Goal: Task Accomplishment & Management: Manage account settings

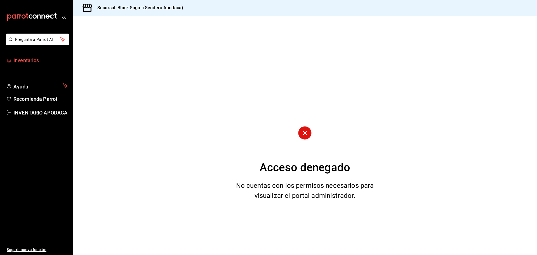
click at [36, 61] on span "Inventarios" at bounding box center [40, 60] width 55 height 8
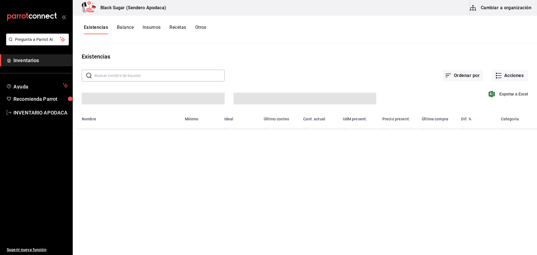
click at [500, 13] on button "Cambiar a organización" at bounding box center [500, 8] width 63 height 16
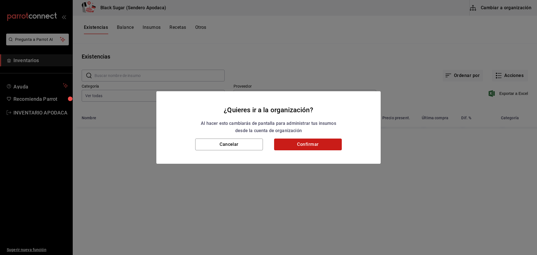
click at [310, 144] on button "Confirmar" at bounding box center [308, 144] width 68 height 12
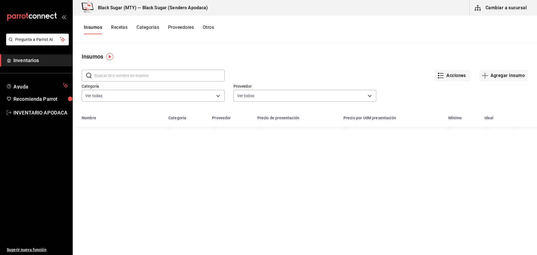
click at [208, 28] on button "Otros" at bounding box center [208, 30] width 11 height 10
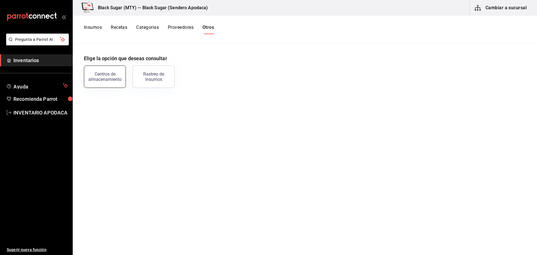
click at [122, 75] on button "Centros de almacenamiento" at bounding box center [105, 76] width 42 height 22
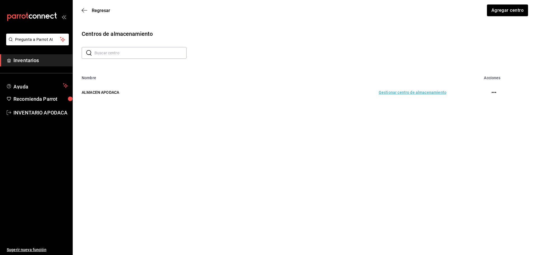
click at [394, 92] on td "Gestionar centro de almacenamiento" at bounding box center [337, 92] width 229 height 25
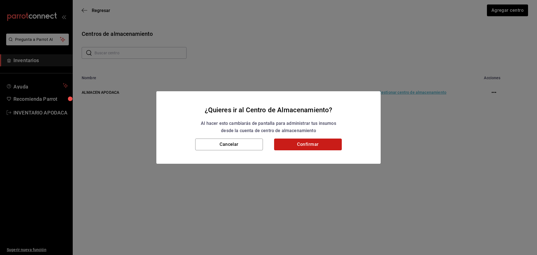
click at [332, 144] on button "Confirmar" at bounding box center [308, 144] width 68 height 12
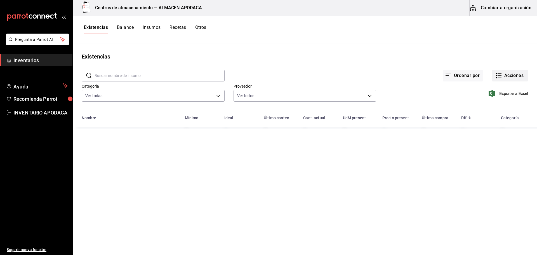
click at [512, 71] on button "Acciones" at bounding box center [510, 76] width 36 height 12
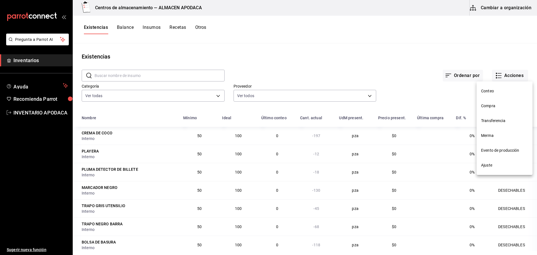
click at [490, 124] on li "Transferencia" at bounding box center [504, 120] width 56 height 15
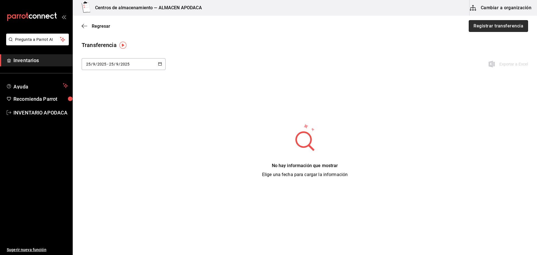
click at [477, 23] on button "Registrar transferencia" at bounding box center [497, 26] width 59 height 12
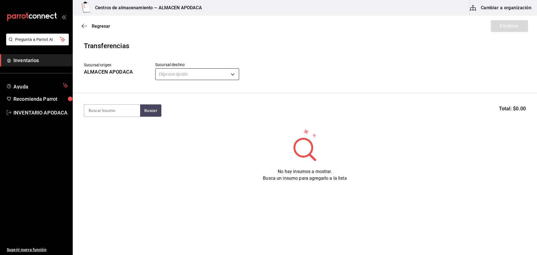
click at [181, 74] on body "Pregunta a Parrot AI Inventarios Ayuda Recomienda Parrot INVENTARIO APODACA Sug…" at bounding box center [268, 111] width 537 height 223
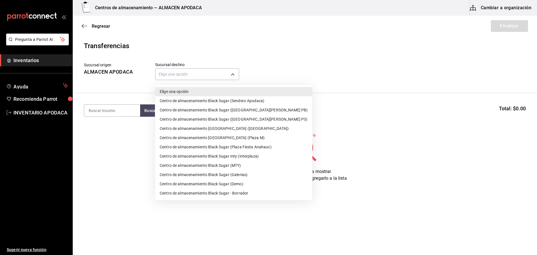
click at [224, 174] on li "Centro de almacenamiento Black Sugar (Galerias)" at bounding box center [233, 174] width 157 height 9
type input "7a577b9a-70a2-4b0f-a5c8-2e9576df8bd1"
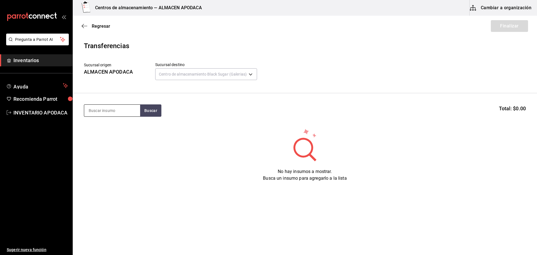
click at [110, 108] on input at bounding box center [112, 111] width 56 height 12
type input "BOBA"
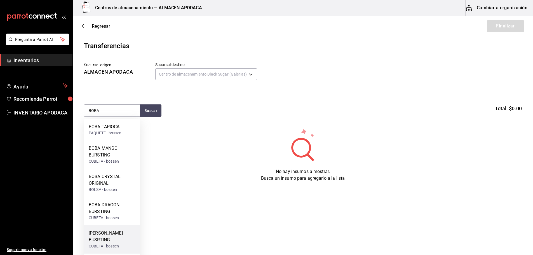
click at [117, 236] on div "[PERSON_NAME] BUSRTING" at bounding box center [112, 235] width 47 height 13
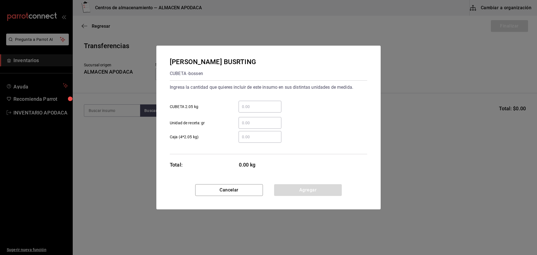
click at [240, 99] on div "​ CUBETA 2.05 kg" at bounding box center [266, 104] width 202 height 16
click at [246, 108] on input "​ CUBETA 2.05 kg" at bounding box center [259, 106] width 43 height 7
type input "3"
click at [298, 193] on button "Agregar" at bounding box center [308, 190] width 68 height 12
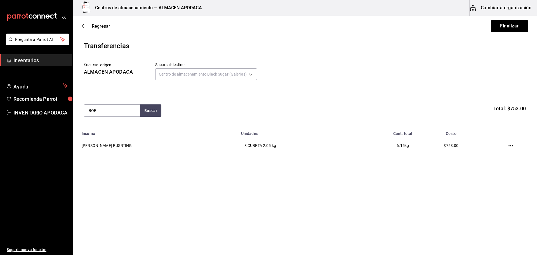
type input "BOBA"
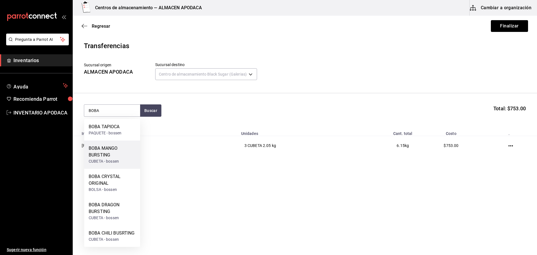
click at [121, 150] on div "BOBA MANGO BURSTING" at bounding box center [112, 151] width 47 height 13
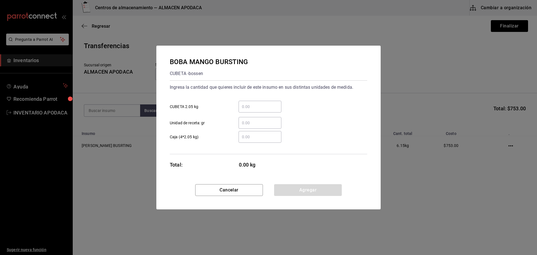
click at [271, 99] on div "​ CUBETA 2.05 kg" at bounding box center [266, 104] width 202 height 16
click at [265, 103] on input "​ CUBETA 2.05 kg" at bounding box center [259, 106] width 43 height 7
type input "3"
type input "2"
click at [312, 193] on button "Agregar" at bounding box center [308, 190] width 68 height 12
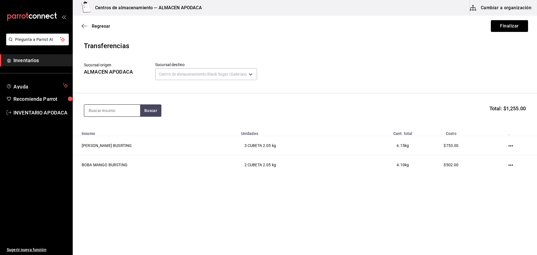
click at [126, 105] on input at bounding box center [112, 111] width 56 height 12
type input "JELLY"
click at [119, 153] on div "CUBETA - bossen" at bounding box center [104, 155] width 30 height 6
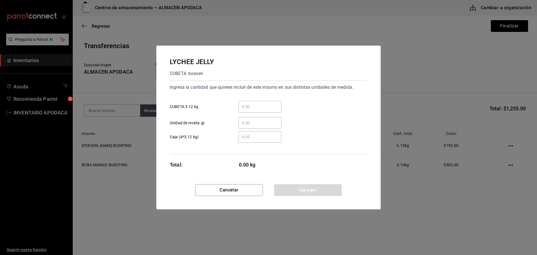
click at [248, 107] on input "​ CUBETA 3.12 kg" at bounding box center [259, 106] width 43 height 7
type input "2"
click at [289, 185] on button "Agregar" at bounding box center [308, 190] width 68 height 12
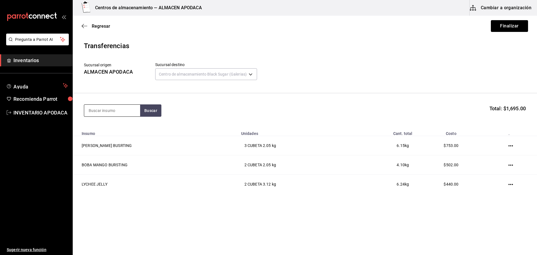
click at [128, 111] on input at bounding box center [112, 111] width 56 height 12
type input "BOBA"
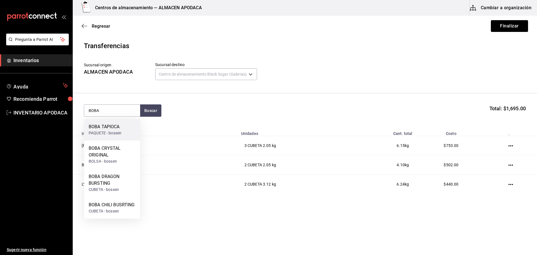
click at [126, 128] on div "BOBA TAPIOCA PAQUETE - bossen" at bounding box center [112, 130] width 56 height 22
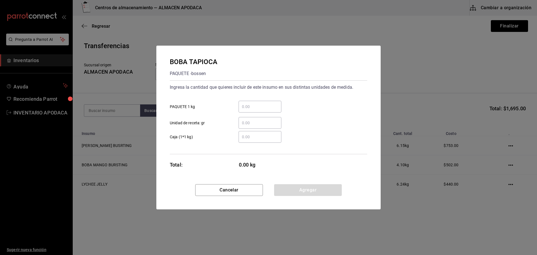
click at [241, 107] on input "​ PAQUETE 1 kg" at bounding box center [259, 106] width 43 height 7
type input "21"
click at [297, 188] on button "Agregar" at bounding box center [308, 190] width 68 height 12
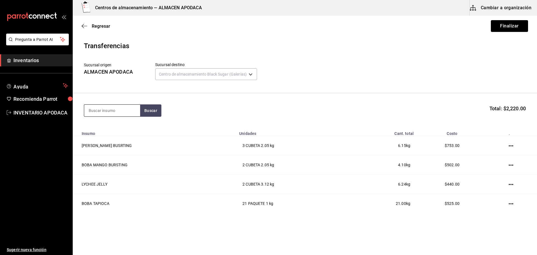
click at [116, 114] on input at bounding box center [112, 111] width 56 height 12
type input "OREO"
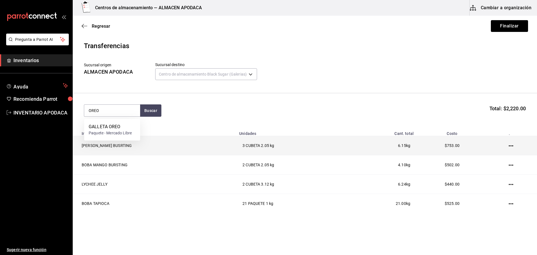
click at [100, 143] on td "[PERSON_NAME] BUSRTING" at bounding box center [154, 145] width 163 height 19
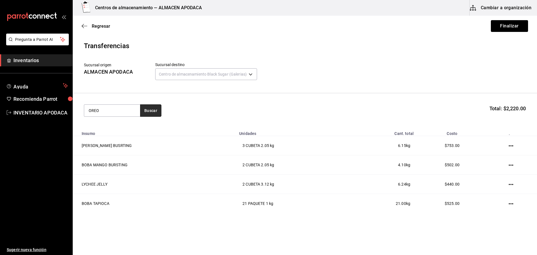
click at [157, 107] on button "Buscar" at bounding box center [150, 110] width 21 height 12
click at [111, 126] on div "GALLETA OREO" at bounding box center [110, 126] width 43 height 7
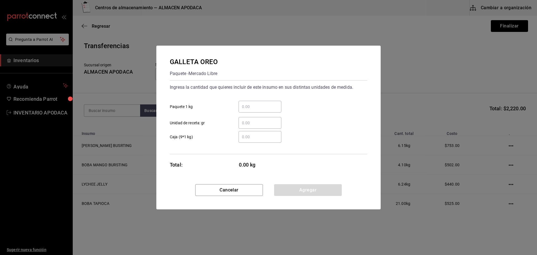
click at [261, 114] on div "​ Unidad de receta: gr" at bounding box center [266, 120] width 202 height 16
click at [262, 113] on div "​ Unidad de receta: gr" at bounding box center [266, 120] width 202 height 16
click at [262, 107] on input "​ Paquete 1 kg" at bounding box center [259, 106] width 43 height 7
type input "1"
drag, startPoint x: 285, startPoint y: 188, endPoint x: 276, endPoint y: 181, distance: 12.1
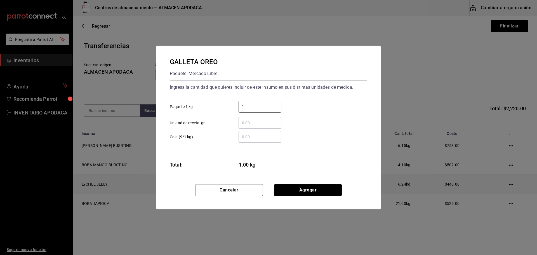
click at [285, 188] on button "Agregar" at bounding box center [308, 190] width 68 height 12
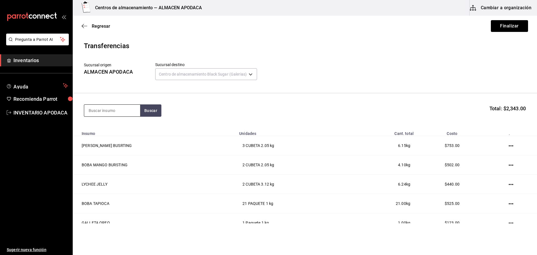
click at [119, 107] on input at bounding box center [112, 111] width 56 height 12
type input "TARO"
click at [111, 141] on div "PAQUETE - bossen" at bounding box center [112, 140] width 47 height 6
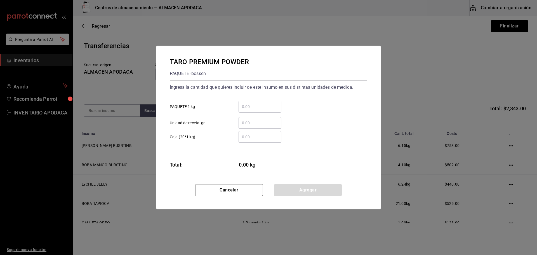
drag, startPoint x: 270, startPoint y: 100, endPoint x: 264, endPoint y: 106, distance: 8.9
click at [270, 101] on div "​ PAQUETE 1 kg" at bounding box center [266, 104] width 202 height 16
click at [264, 106] on input "​ PAQUETE 1 kg" at bounding box center [259, 106] width 43 height 7
type input "7"
click at [293, 187] on button "Agregar" at bounding box center [308, 190] width 68 height 12
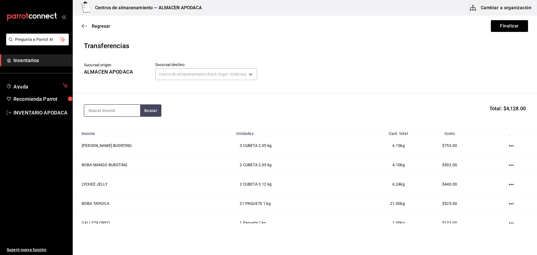
click at [109, 116] on input at bounding box center [112, 111] width 56 height 12
type input "MATCHA"
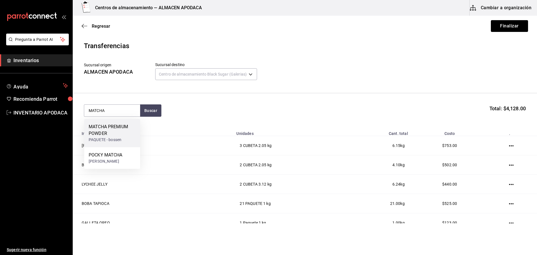
click at [115, 134] on div "MATCHA PREMIUM POWDER" at bounding box center [112, 129] width 47 height 13
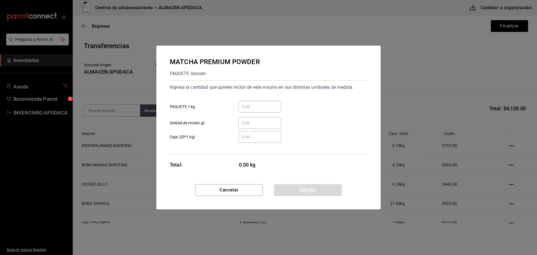
click at [254, 107] on input "​ PAQUETE 1 kg" at bounding box center [259, 106] width 43 height 7
type input "1"
click at [289, 182] on div "MATCHA PREMIUM POWDER PAQUETE - [PERSON_NAME] Ingresa la cantidad que quieres i…" at bounding box center [268, 115] width 224 height 138
click at [285, 190] on button "Agregar" at bounding box center [308, 190] width 68 height 12
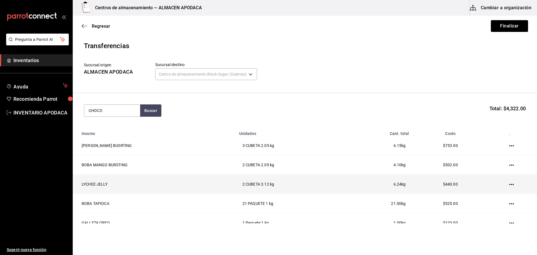
type input "CHOCO"
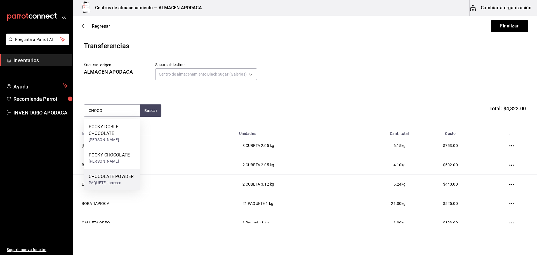
drag, startPoint x: 116, startPoint y: 179, endPoint x: 119, endPoint y: 176, distance: 4.6
click at [119, 176] on div "CHOCOLATE POWDER" at bounding box center [111, 176] width 45 height 7
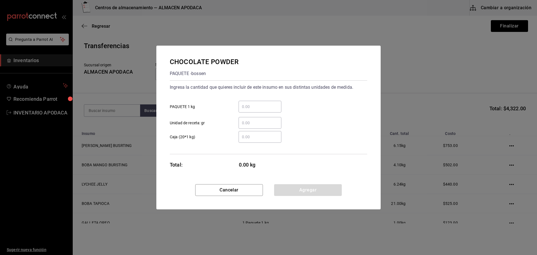
click at [251, 105] on input "​ PAQUETE 1 kg" at bounding box center [259, 106] width 43 height 7
type input "4"
click at [296, 187] on button "Agregar" at bounding box center [308, 190] width 68 height 12
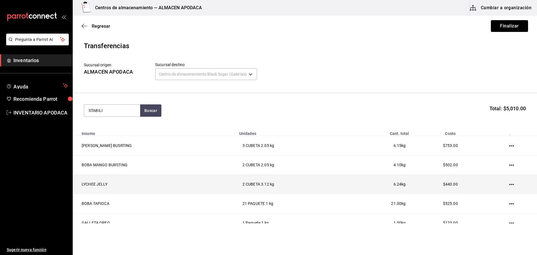
type input "STABILI"
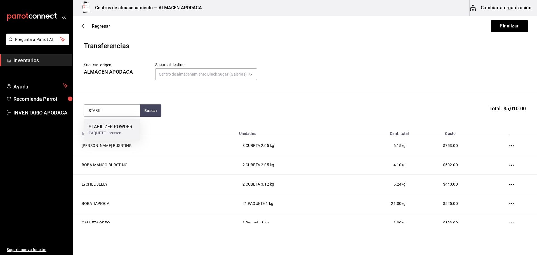
click at [103, 124] on div "STABILIZER POWDER" at bounding box center [111, 126] width 44 height 7
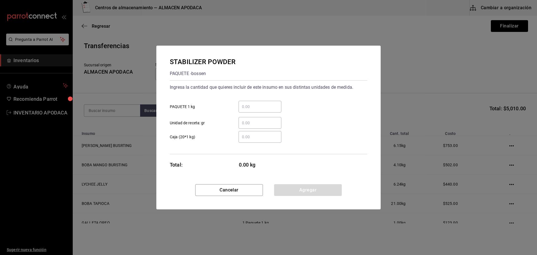
click at [258, 108] on input "​ PAQUETE 1 kg" at bounding box center [259, 106] width 43 height 7
type input "1"
click at [281, 186] on button "Agregar" at bounding box center [308, 190] width 68 height 12
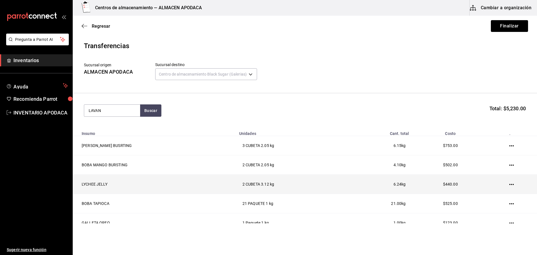
type input "LAVAN"
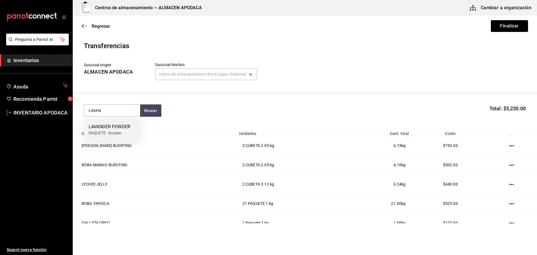
click at [130, 131] on div "PAQUETE - bossen" at bounding box center [110, 133] width 42 height 6
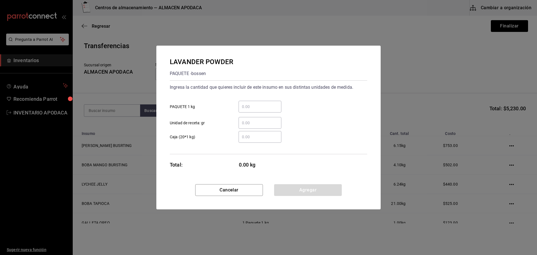
click at [264, 108] on input "​ PAQUETE 1 kg" at bounding box center [259, 106] width 43 height 7
type input "1"
click at [282, 194] on button "Agregar" at bounding box center [308, 190] width 68 height 12
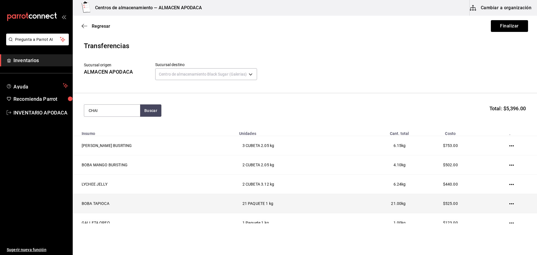
type input "CHAI"
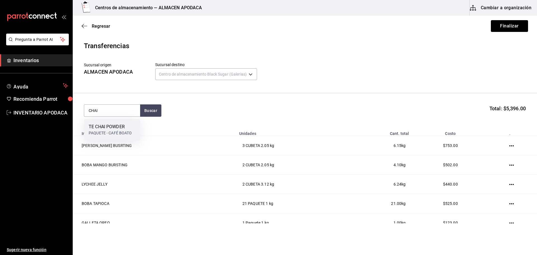
click at [113, 134] on div "PAQUETE - CAFÉ BOATO" at bounding box center [110, 133] width 43 height 6
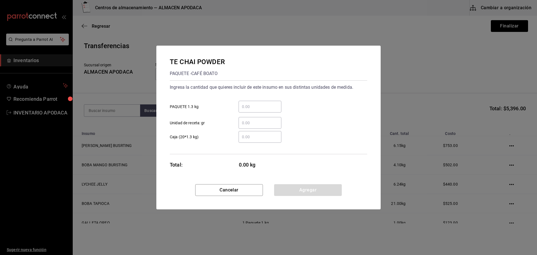
click at [257, 108] on input "​ PAQUETE 1.3 kg" at bounding box center [259, 106] width 43 height 7
type input "1"
click at [309, 190] on button "Agregar" at bounding box center [308, 190] width 68 height 12
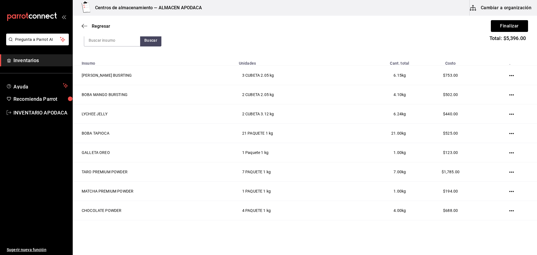
scroll to position [31, 0]
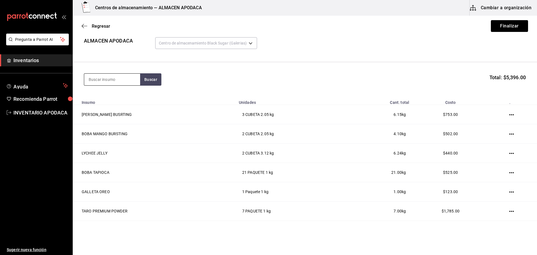
click at [122, 83] on input at bounding box center [112, 80] width 56 height 12
type input "HOKKA"
click at [120, 96] on div "HOKKAIDO POWDER" at bounding box center [110, 95] width 42 height 7
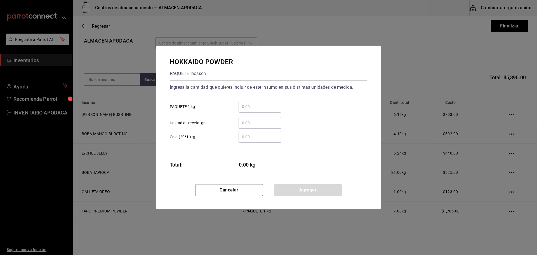
drag, startPoint x: 263, startPoint y: 77, endPoint x: 262, endPoint y: 90, distance: 12.9
click at [263, 87] on div "HOKKAIDO POWDER PAQUETE - [PERSON_NAME] Ingresa la cantidad que quieres incluir…" at bounding box center [268, 115] width 224 height 138
click at [255, 109] on input "​ PAQUETE 1 kg" at bounding box center [259, 106] width 43 height 7
type input "1"
drag, startPoint x: 292, startPoint y: 188, endPoint x: 297, endPoint y: 182, distance: 7.3
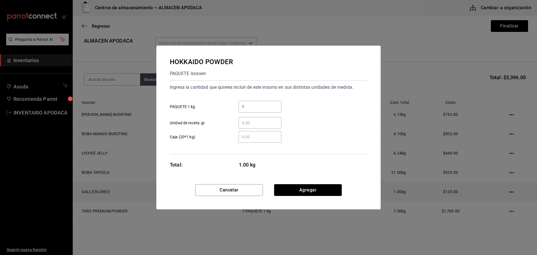
click at [292, 188] on button "Agregar" at bounding box center [308, 190] width 68 height 12
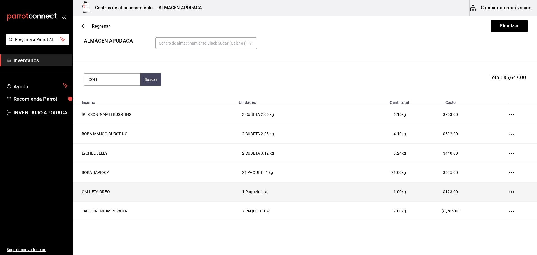
type input "COFF"
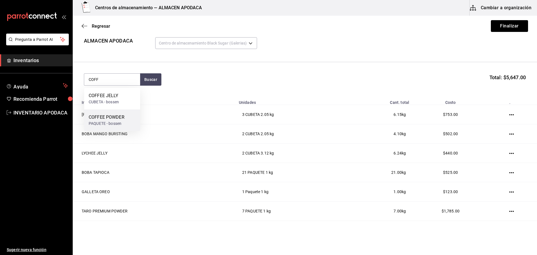
click at [101, 119] on div "COFFEE POWDER" at bounding box center [107, 117] width 36 height 7
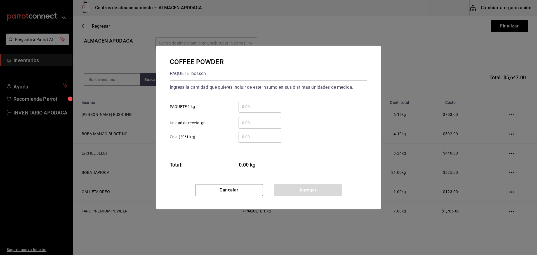
click at [274, 114] on div "​ Unidad de receta: gr" at bounding box center [266, 120] width 202 height 16
click at [263, 106] on input "​ PAQUETE 1 kg" at bounding box center [259, 106] width 43 height 7
type input "5"
click at [287, 199] on div "Cancelar Agregar" at bounding box center [268, 196] width 224 height 25
click at [288, 192] on button "Agregar" at bounding box center [308, 190] width 68 height 12
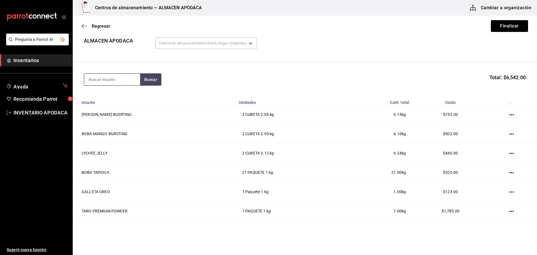
click at [103, 79] on input at bounding box center [112, 80] width 56 height 12
type input "CHAM"
click at [107, 99] on div "BOTELLA - ETRUSCA" at bounding box center [107, 102] width 37 height 6
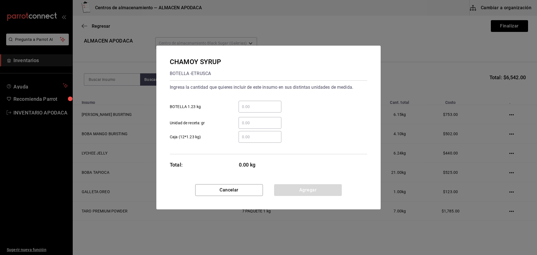
click at [271, 101] on div "​" at bounding box center [259, 107] width 43 height 12
click at [271, 103] on input "​ BOTELLA 1.23 kg" at bounding box center [259, 106] width 43 height 7
type input "2"
click at [316, 186] on button "Agregar" at bounding box center [308, 190] width 68 height 12
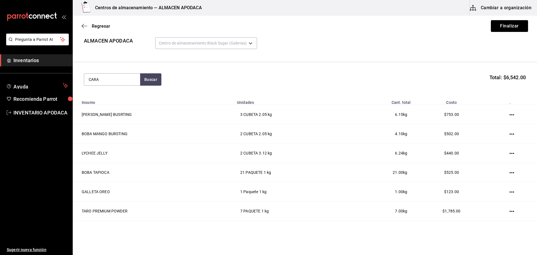
type input "CARA"
click at [120, 102] on div "BOTELLA - bossen" at bounding box center [107, 102] width 36 height 6
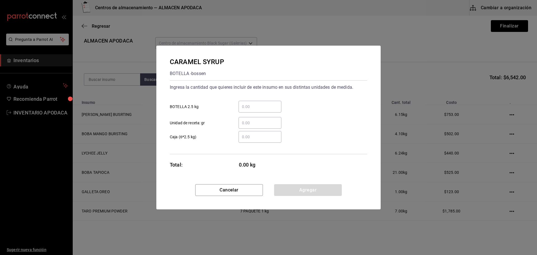
click at [258, 109] on input "​ BOTELLA 2.5 kg" at bounding box center [259, 106] width 43 height 7
type input "1"
click at [308, 191] on button "Agregar" at bounding box center [308, 190] width 68 height 12
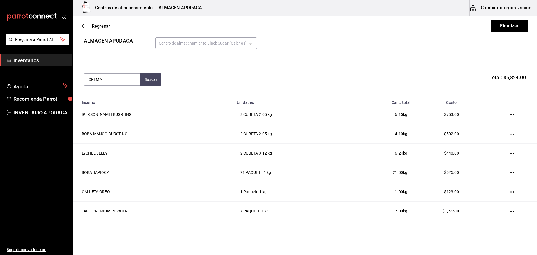
type input "CREMA"
click at [127, 104] on div "CREMA DE COCO BOTE - Interno" at bounding box center [112, 99] width 56 height 22
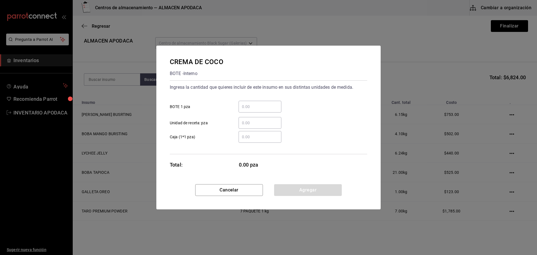
drag, startPoint x: 257, startPoint y: 93, endPoint x: 257, endPoint y: 102, distance: 8.7
click at [258, 99] on div "Ingresa la cantidad que quieres incluir de este insumo en sus distintas unidade…" at bounding box center [268, 106] width 197 height 46
click at [256, 112] on div "​" at bounding box center [259, 107] width 43 height 12
click at [256, 110] on input "​ BOTE 1 pza" at bounding box center [259, 106] width 43 height 7
type input "2"
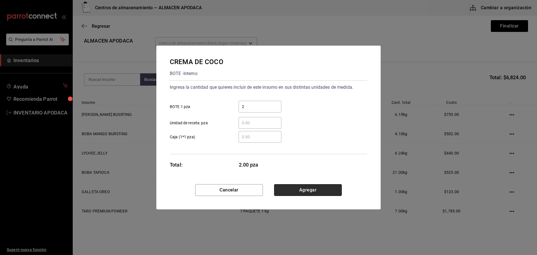
click at [304, 188] on button "Agregar" at bounding box center [308, 190] width 68 height 12
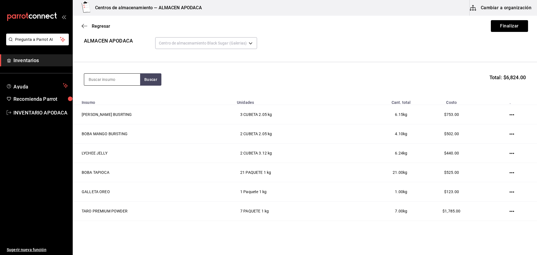
click at [116, 76] on input at bounding box center [112, 80] width 56 height 12
type input "LEMON"
click at [136, 101] on div "LEMON SYRUP BOTELLA - bossen" at bounding box center [112, 99] width 56 height 22
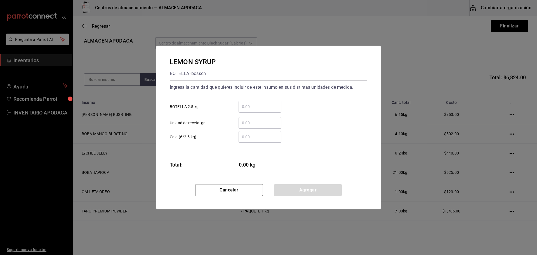
drag, startPoint x: 264, startPoint y: 89, endPoint x: 257, endPoint y: 111, distance: 22.6
click at [264, 94] on div "Ingresa la cantidad que quieres incluir de este insumo en sus distintas unidade…" at bounding box center [268, 106] width 197 height 46
click at [257, 111] on div "​" at bounding box center [259, 107] width 43 height 12
click at [257, 110] on input "​ BOTELLA 2.5 kg" at bounding box center [259, 106] width 43 height 7
type input "2"
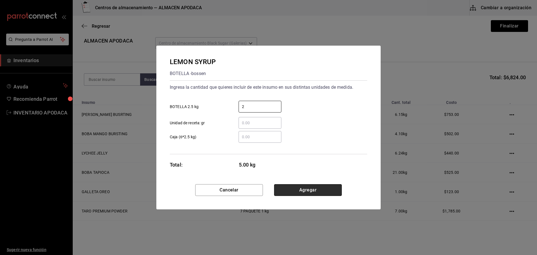
click at [302, 191] on button "Agregar" at bounding box center [308, 190] width 68 height 12
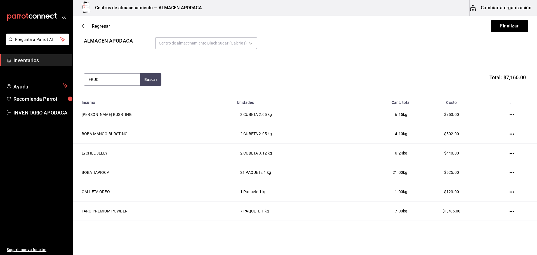
type input "FRUC"
click at [112, 99] on div "JARABE FRUCTOSE" at bounding box center [109, 95] width 40 height 7
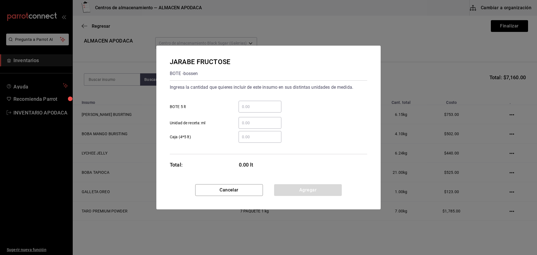
click at [250, 105] on input "​ BOTE 5 lt" at bounding box center [259, 106] width 43 height 7
type input "3"
click at [297, 185] on button "Agregar" at bounding box center [308, 190] width 68 height 12
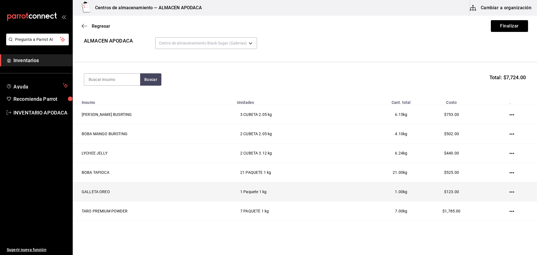
click at [297, 186] on td "1 Paquete 1 kg" at bounding box center [290, 191] width 114 height 19
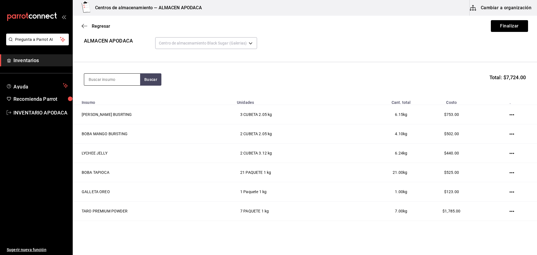
click at [109, 79] on input at bounding box center [112, 80] width 56 height 12
type input "JAM"
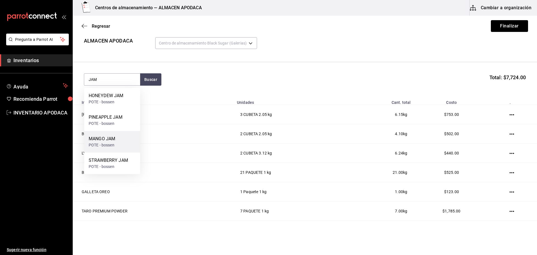
click at [106, 142] on div "MANGO JAM" at bounding box center [102, 138] width 27 height 7
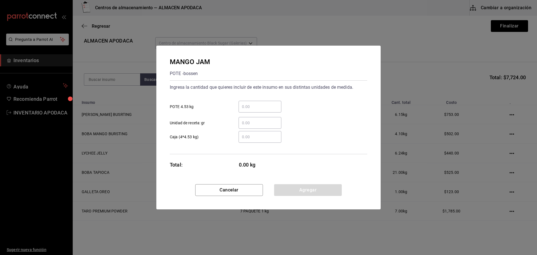
click at [263, 105] on input "​ POTE 4.53 kg" at bounding box center [259, 106] width 43 height 7
type input "2"
click at [301, 188] on button "Agregar" at bounding box center [308, 190] width 68 height 12
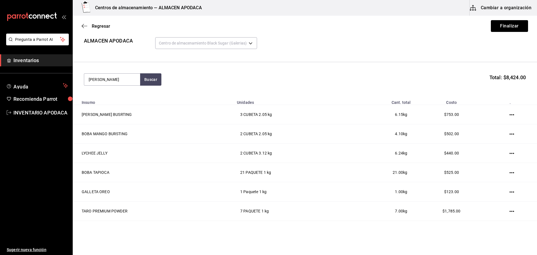
type input "JAM"
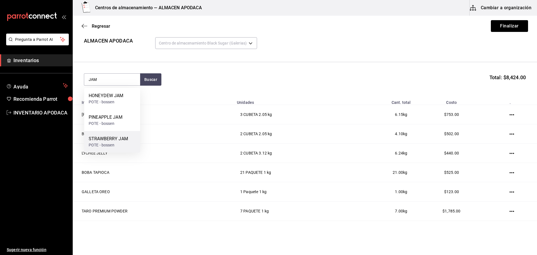
click at [120, 141] on div "STRAWBERRY JAM" at bounding box center [108, 138] width 39 height 7
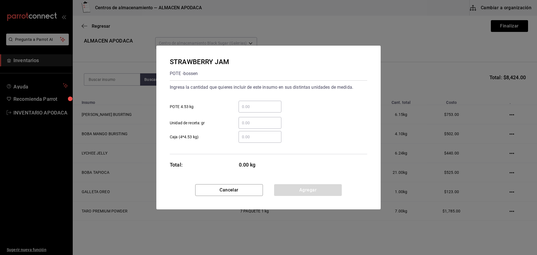
click at [264, 97] on div "​ POTE 4.53 kg" at bounding box center [266, 104] width 202 height 16
click at [254, 112] on div "​" at bounding box center [259, 107] width 43 height 12
click at [254, 110] on input "​ POTE 4.53 kg" at bounding box center [259, 106] width 43 height 7
type input "1"
drag, startPoint x: 292, startPoint y: 196, endPoint x: 294, endPoint y: 191, distance: 5.3
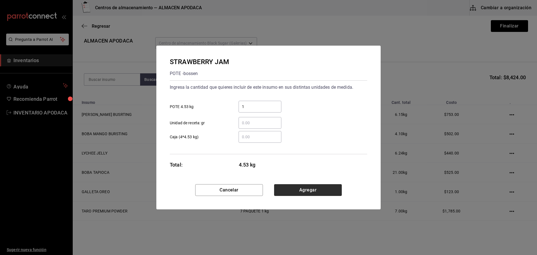
click at [292, 196] on div "Cancelar Agregar" at bounding box center [268, 196] width 224 height 25
click at [295, 188] on button "Agregar" at bounding box center [308, 190] width 68 height 12
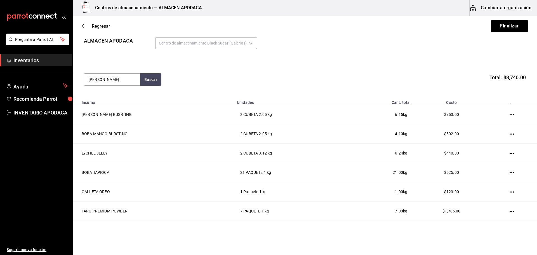
type input "JAM"
click at [115, 120] on div "PINEAPPLE JAM" at bounding box center [106, 117] width 34 height 7
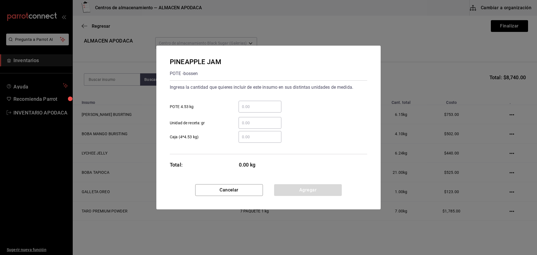
click at [258, 94] on div "Ingresa la cantidad que quieres incluir de este insumo en sus distintas unidade…" at bounding box center [268, 106] width 197 height 46
click at [253, 100] on div "​ POTE 4.53 kg" at bounding box center [266, 104] width 202 height 16
click at [247, 104] on input "​ POTE 4.53 kg" at bounding box center [259, 106] width 43 height 7
type input "1"
click at [293, 187] on button "Agregar" at bounding box center [308, 190] width 68 height 12
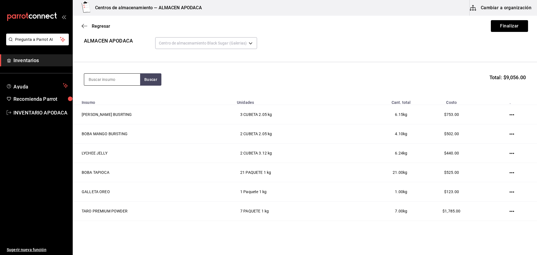
click at [126, 80] on input at bounding box center [112, 80] width 56 height 12
type input "POPO"
click at [111, 95] on div "POPOTE BLACK" at bounding box center [112, 95] width 47 height 7
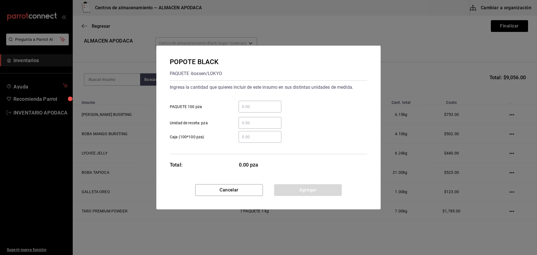
click at [253, 107] on input "​ PAQUETE 100 pza" at bounding box center [259, 106] width 43 height 7
type input "8"
click at [295, 187] on button "Agregar" at bounding box center [308, 190] width 68 height 12
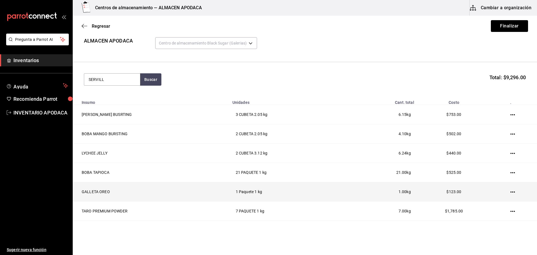
type input "SERVILL"
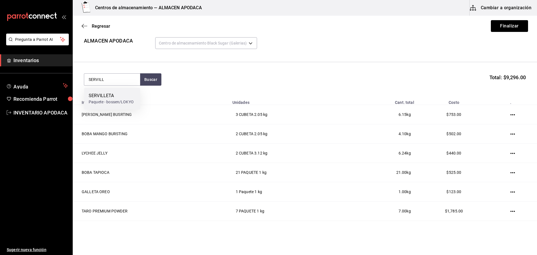
click at [121, 101] on div "Paquete - bossen/LOKYO" at bounding box center [111, 102] width 45 height 6
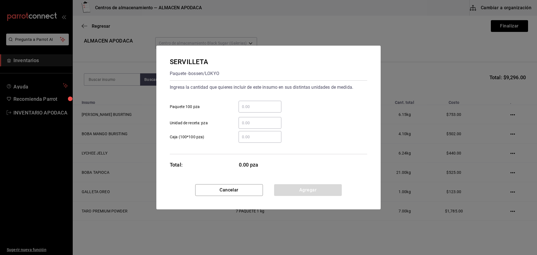
click at [255, 101] on div "​" at bounding box center [259, 107] width 43 height 12
click at [255, 103] on input "​ Paquete 100 pza" at bounding box center [259, 106] width 43 height 7
type input "9"
click at [285, 186] on button "Agregar" at bounding box center [308, 190] width 68 height 12
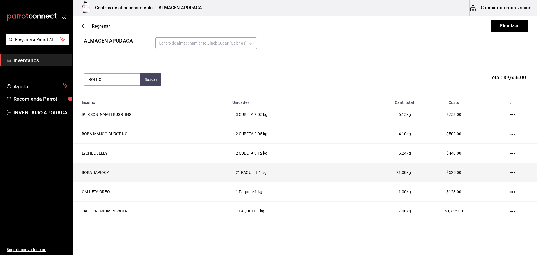
type input "ROLLO"
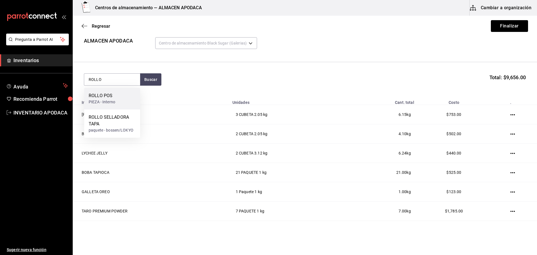
click at [92, 91] on div "ROLLO POS PIEZA - Interno" at bounding box center [112, 99] width 56 height 22
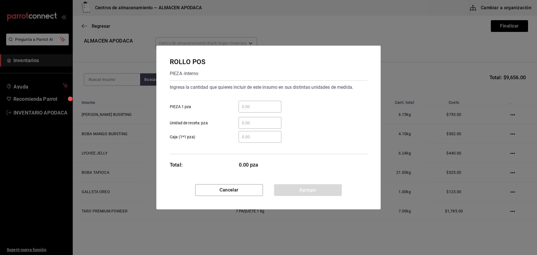
click at [288, 109] on div "​ PIEZA 1 pza" at bounding box center [266, 104] width 202 height 16
click at [253, 107] on input "​ PIEZA 1 pza" at bounding box center [259, 106] width 43 height 7
type input "2"
click at [299, 191] on button "Agregar" at bounding box center [308, 190] width 68 height 12
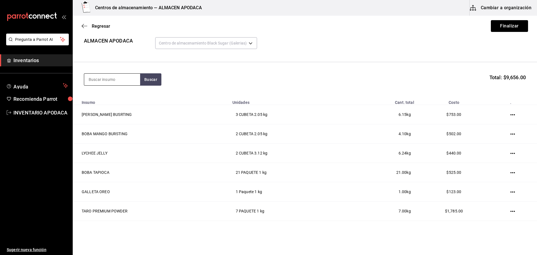
click at [115, 80] on input at bounding box center [112, 80] width 56 height 12
type input "SOBRE"
click at [120, 103] on div "PAQUETE - Interno" at bounding box center [109, 102] width 40 height 6
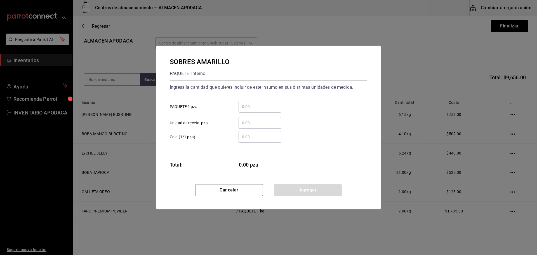
click at [267, 112] on div "​ Unidad de receta: pza" at bounding box center [266, 120] width 202 height 16
click at [260, 108] on div "​" at bounding box center [259, 107] width 43 height 12
click at [260, 108] on input "​ PAQUETE 1 pza" at bounding box center [259, 106] width 43 height 7
type input "4"
click at [295, 185] on button "Agregar" at bounding box center [308, 190] width 68 height 12
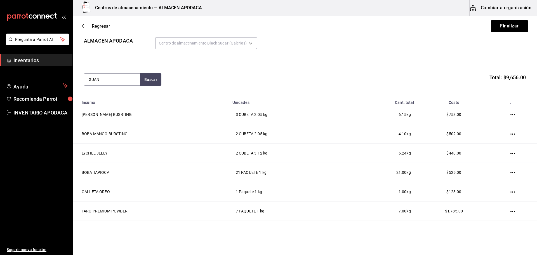
type input "GUAN"
click at [114, 98] on div "GUANTES NEGRO" at bounding box center [107, 95] width 36 height 7
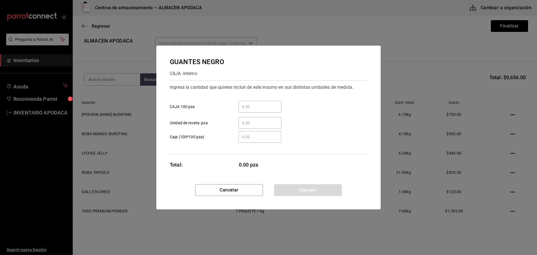
drag, startPoint x: 259, startPoint y: 99, endPoint x: 256, endPoint y: 107, distance: 8.5
click at [259, 103] on div "​ CAJA 100 pza" at bounding box center [266, 104] width 202 height 16
click at [256, 107] on input "​ CAJA 100 pza" at bounding box center [259, 106] width 43 height 7
type input "1"
click at [283, 188] on button "Agregar" at bounding box center [308, 190] width 68 height 12
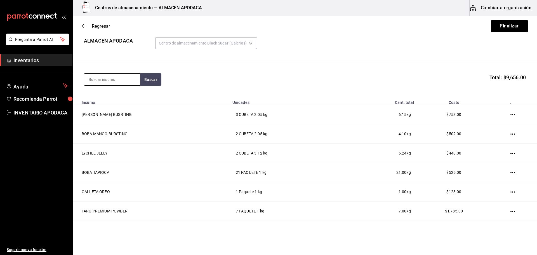
drag, startPoint x: 108, startPoint y: 68, endPoint x: 106, endPoint y: 77, distance: 8.9
click at [107, 72] on section "Buscar Total: $9,656.00" at bounding box center [305, 79] width 464 height 35
click at [106, 77] on input at bounding box center [112, 80] width 56 height 12
type input "LECHE"
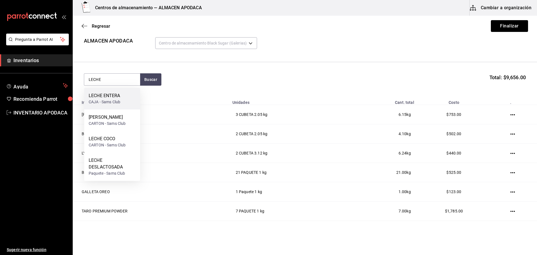
click at [117, 102] on div "CAJA - Sams Club" at bounding box center [105, 102] width 32 height 6
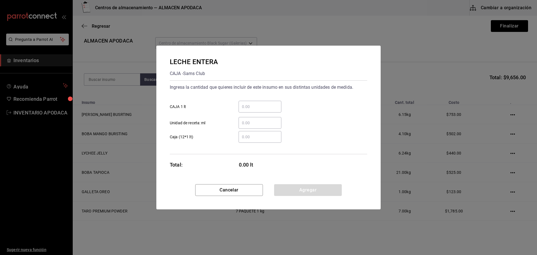
click at [259, 107] on input "​ CAJA 1 lt" at bounding box center [259, 106] width 43 height 7
type input "19"
drag, startPoint x: 307, startPoint y: 191, endPoint x: 304, endPoint y: 191, distance: 3.4
click at [307, 191] on button "Agregar" at bounding box center [308, 190] width 68 height 12
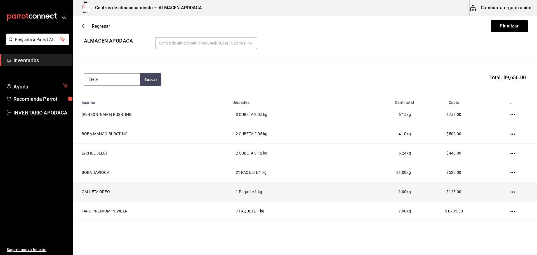
type input "LECHE"
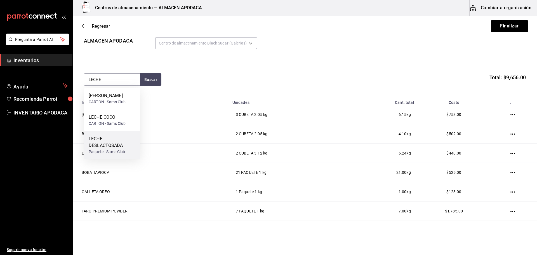
click at [112, 150] on div "Paquete - Sams Club" at bounding box center [112, 152] width 47 height 6
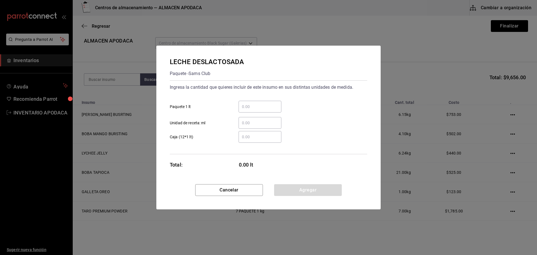
click at [274, 103] on input "​ Paquete 1 lt" at bounding box center [259, 106] width 43 height 7
type input "63"
click at [313, 184] on div "LECHE DESLACTOSADA Paquete - Sams Club Ingresa la cantidad que quieres incluir …" at bounding box center [268, 128] width 224 height 164
click at [313, 184] on button "Agregar" at bounding box center [308, 190] width 68 height 12
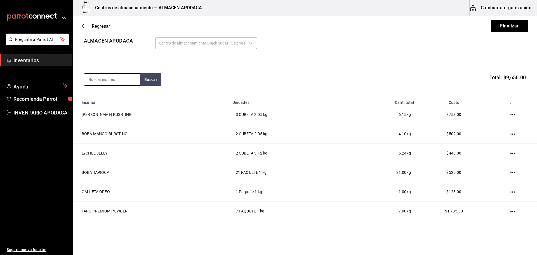
click at [112, 81] on input at bounding box center [112, 80] width 56 height 12
type input "LECHE"
click at [118, 117] on div "LECHE COCO" at bounding box center [107, 117] width 37 height 7
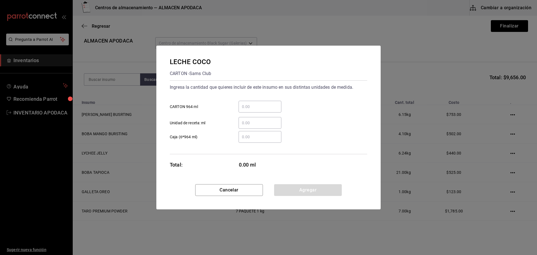
click at [252, 97] on div "​ CARTON 964 ml" at bounding box center [266, 104] width 202 height 16
click at [252, 100] on div "​ CARTON 964 ml" at bounding box center [266, 104] width 202 height 16
click at [249, 106] on input "​ CARTON 964 ml" at bounding box center [259, 106] width 43 height 7
type input "8"
click at [315, 190] on button "Agregar" at bounding box center [308, 190] width 68 height 12
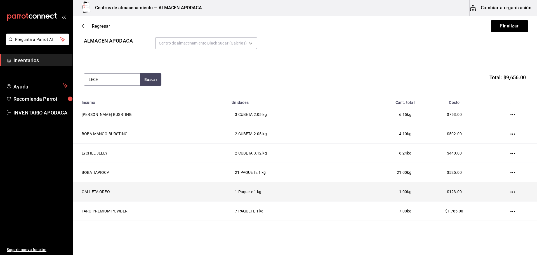
type input "LECHE"
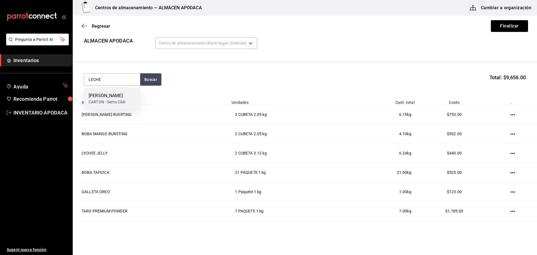
click at [112, 93] on div "[PERSON_NAME]" at bounding box center [107, 95] width 37 height 7
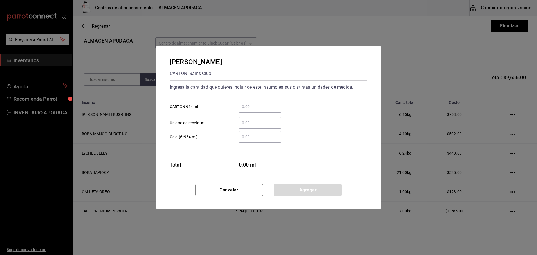
click at [269, 108] on input "​ CARTON 964 ml" at bounding box center [259, 106] width 43 height 7
type input "3"
click at [302, 186] on button "Agregar" at bounding box center [308, 190] width 68 height 12
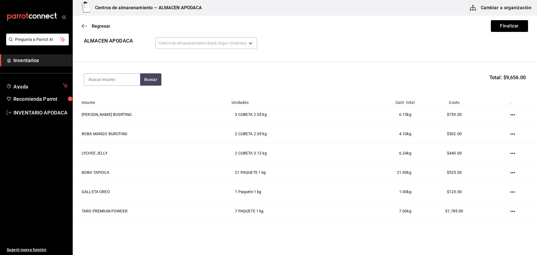
click at [114, 73] on section "Buscar Total: $9,656.00" at bounding box center [305, 79] width 464 height 35
click at [121, 75] on input at bounding box center [112, 80] width 56 height 12
type input "BOLSA"
click at [112, 89] on div "BOLSA DE BASURA ROLLO - Interno" at bounding box center [112, 99] width 56 height 22
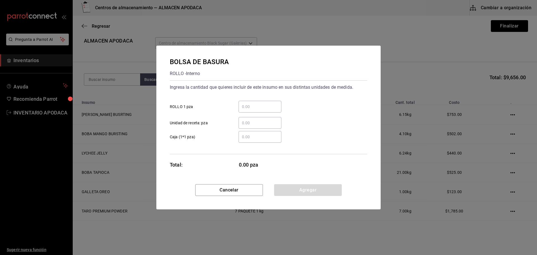
click at [274, 107] on input "​ ROLLO 1 pza" at bounding box center [259, 106] width 43 height 7
type input "1"
click at [283, 191] on button "Agregar" at bounding box center [308, 190] width 68 height 12
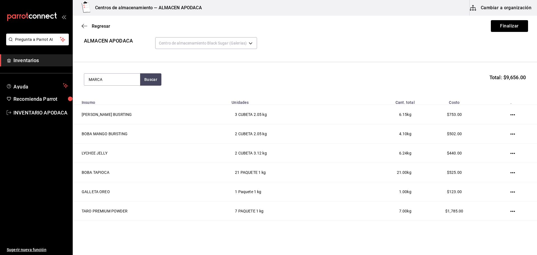
type input "MARCA"
click at [132, 101] on div "MARCADOR NEGRO PIEZA - Interno" at bounding box center [112, 99] width 56 height 22
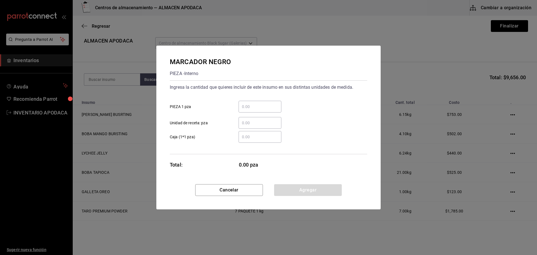
drag, startPoint x: 260, startPoint y: 99, endPoint x: 258, endPoint y: 103, distance: 4.9
click at [258, 103] on div "​ PIEZA 1 pza" at bounding box center [266, 104] width 202 height 16
click at [258, 104] on input "​ PIEZA 1 pza" at bounding box center [259, 106] width 43 height 7
type input "2"
click at [288, 192] on button "Agregar" at bounding box center [308, 190] width 68 height 12
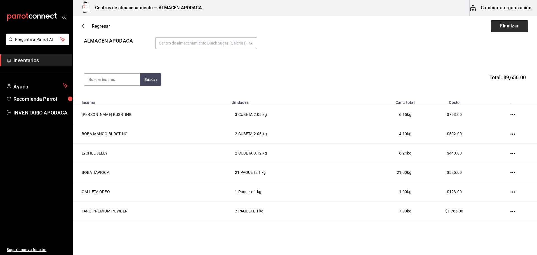
click at [503, 25] on button "Finalizar" at bounding box center [509, 26] width 37 height 12
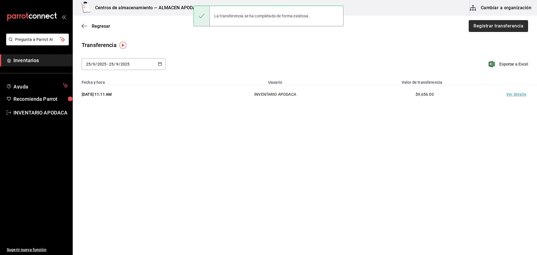
click at [510, 29] on button "Registrar transferencia" at bounding box center [497, 26] width 59 height 12
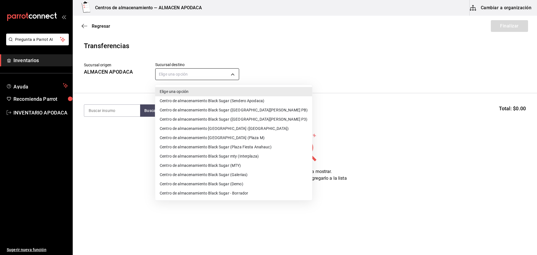
click at [206, 74] on body "Pregunta a Parrot AI Inventarios Ayuda Recomienda Parrot INVENTARIO APODACA Sug…" at bounding box center [268, 111] width 537 height 223
click at [253, 112] on li "Centro de almacenamiento Black Sugar ([GEOGRAPHIC_DATA][PERSON_NAME] PB)" at bounding box center [233, 109] width 157 height 9
type input "600f23e3-9158-4ff2-b5b8-7016cf870ce2"
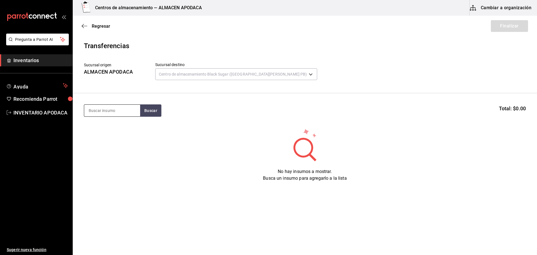
click at [128, 109] on input at bounding box center [112, 111] width 56 height 12
click at [131, 107] on input at bounding box center [112, 111] width 56 height 12
type input "BOBA"
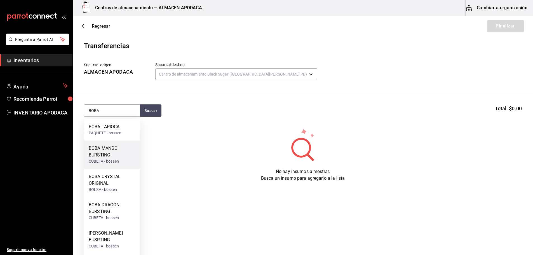
click at [123, 157] on div "BOBA MANGO BURSTING" at bounding box center [112, 151] width 47 height 13
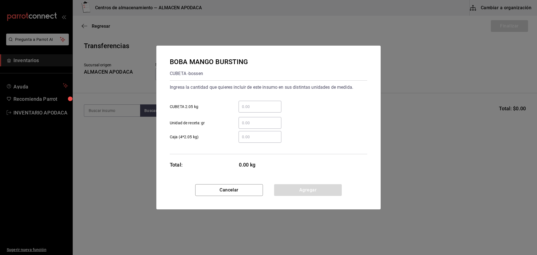
click at [251, 100] on div "​ CUBETA 2.05 kg" at bounding box center [266, 104] width 202 height 16
click at [262, 109] on input "​ CUBETA 2.05 kg" at bounding box center [259, 106] width 43 height 7
type input "1"
click at [309, 188] on button "Agregar" at bounding box center [308, 190] width 68 height 12
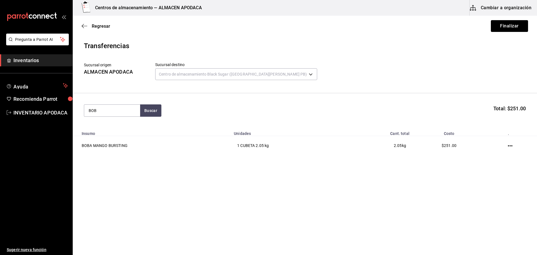
type input "BOBA"
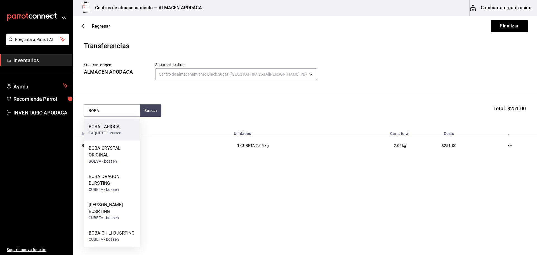
click at [107, 133] on div "PAQUETE - bossen" at bounding box center [105, 133] width 33 height 6
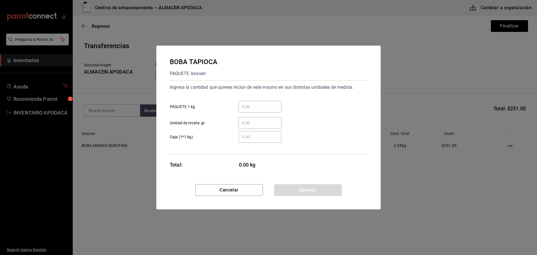
click at [239, 110] on div "​" at bounding box center [259, 107] width 43 height 12
click at [239, 110] on input "​ PAQUETE 1 kg" at bounding box center [259, 106] width 43 height 7
type input "8"
click at [316, 185] on button "Agregar" at bounding box center [308, 190] width 68 height 12
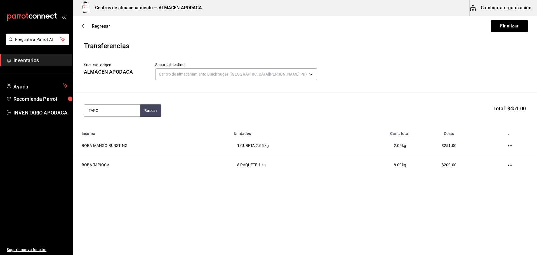
type input "TARO"
click at [111, 134] on div "TARO PREMIUM POWDER" at bounding box center [112, 129] width 47 height 13
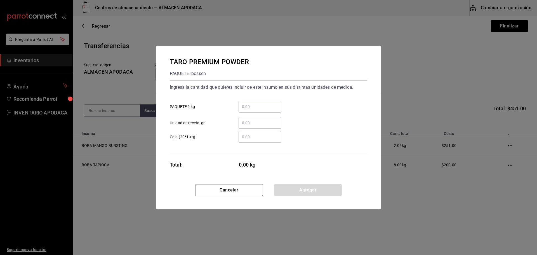
click at [260, 111] on div "​" at bounding box center [259, 107] width 43 height 12
click at [260, 110] on input "​ PAQUETE 1 kg" at bounding box center [259, 106] width 43 height 7
click at [260, 111] on div "​" at bounding box center [259, 107] width 43 height 12
click at [260, 110] on input "​ PAQUETE 1 kg" at bounding box center [259, 106] width 43 height 7
type input "2"
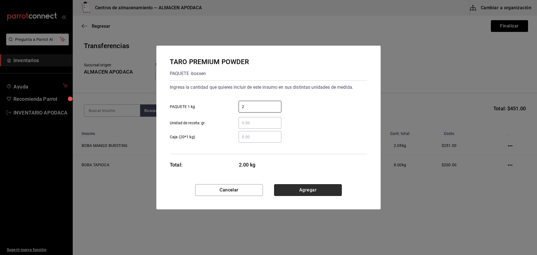
click at [309, 190] on button "Agregar" at bounding box center [308, 190] width 68 height 12
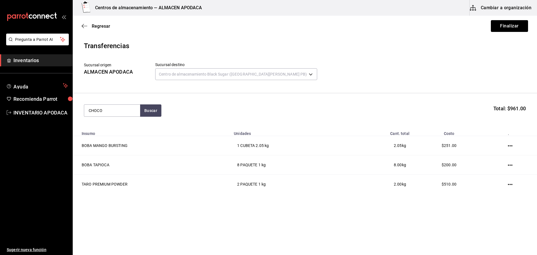
type input "CHOCO"
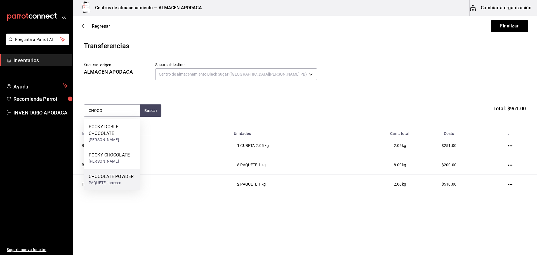
click at [100, 174] on div "CHOCOLATE POWDER" at bounding box center [111, 176] width 45 height 7
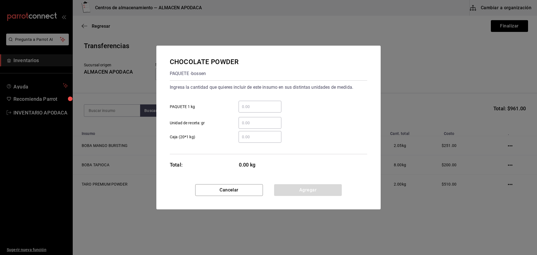
click at [252, 107] on input "​ PAQUETE 1 kg" at bounding box center [259, 106] width 43 height 7
type input "1"
click at [307, 190] on button "Agregar" at bounding box center [308, 190] width 68 height 12
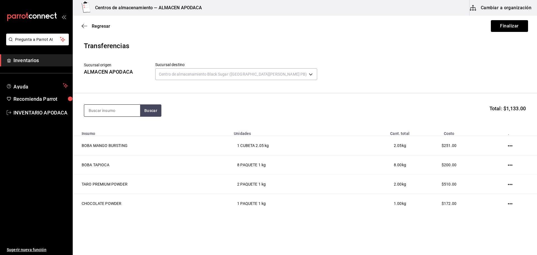
click at [125, 105] on input at bounding box center [112, 111] width 56 height 12
click at [96, 109] on input "CCHAI" at bounding box center [112, 111] width 56 height 12
click at [94, 110] on input "CCHAI" at bounding box center [112, 111] width 56 height 12
type input "CHAI"
click at [96, 129] on div "TE CHAI POWDER" at bounding box center [110, 126] width 43 height 7
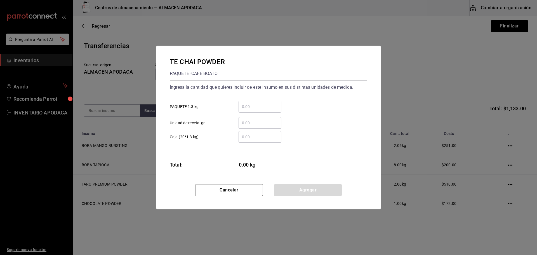
click at [272, 122] on input "​ Unidad de receta: gr" at bounding box center [259, 122] width 43 height 7
click at [264, 105] on input "​ PAQUETE 1.3 kg" at bounding box center [259, 106] width 43 height 7
type input "1"
click at [292, 193] on button "Agregar" at bounding box center [308, 190] width 68 height 12
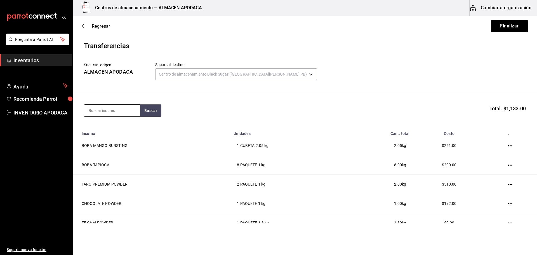
click at [129, 110] on input at bounding box center [112, 111] width 56 height 12
type input "COFF"
click at [120, 151] on div "COFFEE POWDER" at bounding box center [107, 148] width 36 height 7
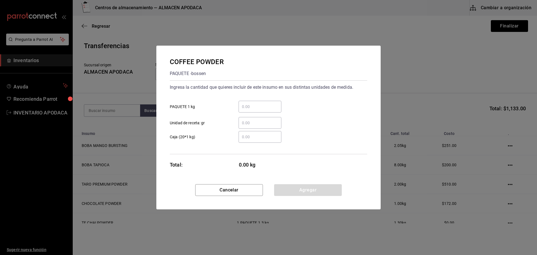
click at [287, 100] on div "​ PAQUETE 1 kg" at bounding box center [266, 104] width 202 height 16
click at [269, 102] on div "​" at bounding box center [259, 107] width 43 height 12
click at [269, 103] on input "​ PAQUETE 1 kg" at bounding box center [259, 106] width 43 height 7
type input "1"
click at [283, 190] on button "Agregar" at bounding box center [308, 190] width 68 height 12
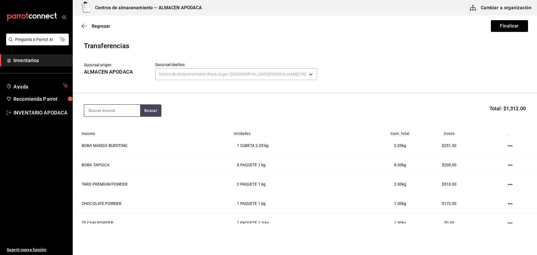
click at [122, 112] on input at bounding box center [112, 111] width 56 height 12
type input "TAJIN"
click at [118, 132] on div "Botella - COTSCO" at bounding box center [104, 133] width 30 height 6
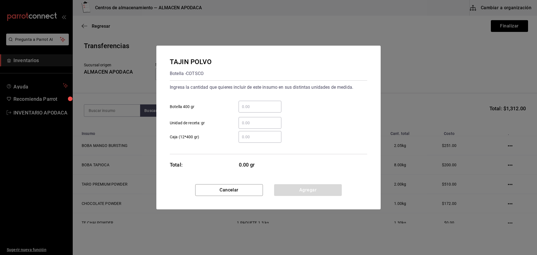
click at [257, 113] on div "​ Unidad de receta: gr" at bounding box center [266, 120] width 202 height 16
click at [257, 104] on input "​ Botella 400 gr" at bounding box center [259, 106] width 43 height 7
type input "1"
click at [300, 184] on button "Agregar" at bounding box center [308, 190] width 68 height 12
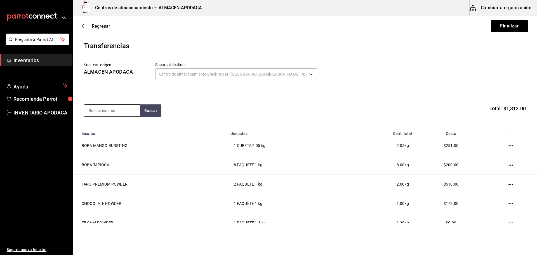
click at [127, 116] on div at bounding box center [112, 110] width 56 height 12
click at [127, 112] on input at bounding box center [112, 111] width 56 height 12
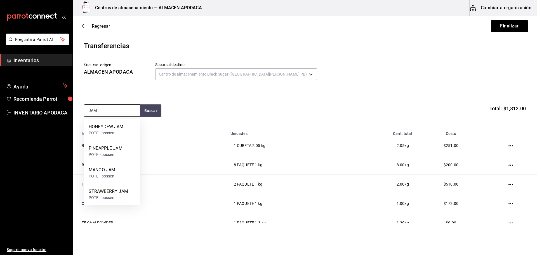
type input "JAM"
click at [126, 187] on div "STRAWBERRY JAM POTE - [PERSON_NAME]" at bounding box center [112, 194] width 56 height 22
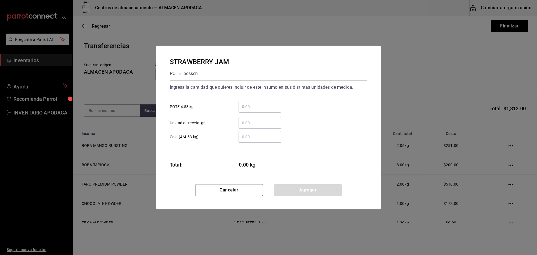
click at [254, 106] on input "​ POTE 4.53 kg" at bounding box center [259, 106] width 43 height 7
type input "1"
click at [306, 188] on button "Agregar" at bounding box center [308, 190] width 68 height 12
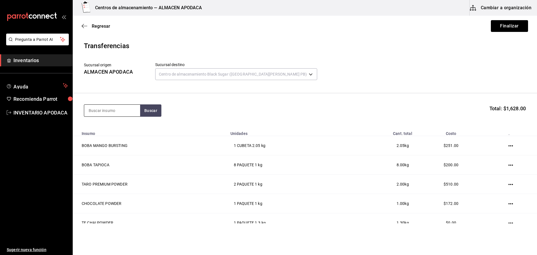
click at [107, 107] on input at bounding box center [112, 111] width 56 height 12
type input "POPO"
click at [112, 130] on div "PAQUETE - bossen/LOKYO" at bounding box center [112, 136] width 47 height 12
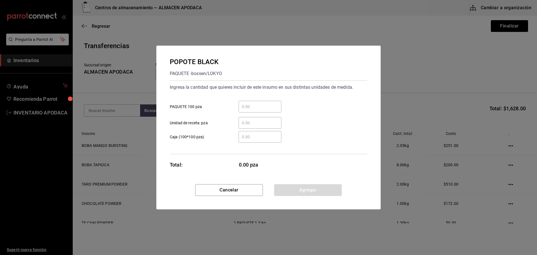
click at [239, 105] on input "​ PAQUETE 100 pza" at bounding box center [259, 106] width 43 height 7
type input "2"
click at [291, 187] on button "Agregar" at bounding box center [308, 190] width 68 height 12
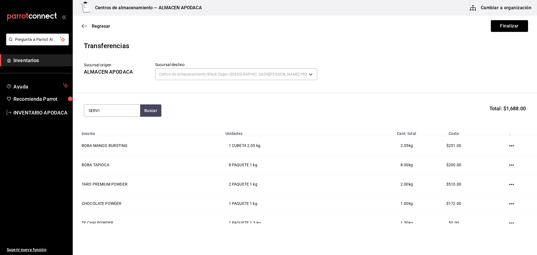
type input "SERVI"
click at [120, 134] on div "Paquete - bossen/LOKYO" at bounding box center [111, 133] width 45 height 6
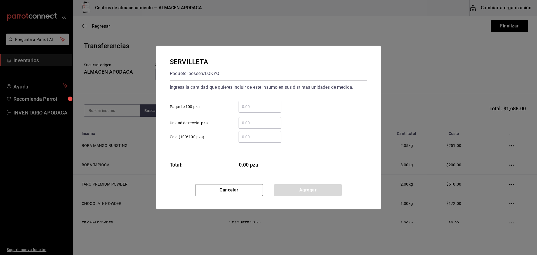
click at [259, 107] on input "​ Paquete 100 pza" at bounding box center [259, 106] width 43 height 7
type input "2"
click at [312, 186] on button "Agregar" at bounding box center [308, 190] width 68 height 12
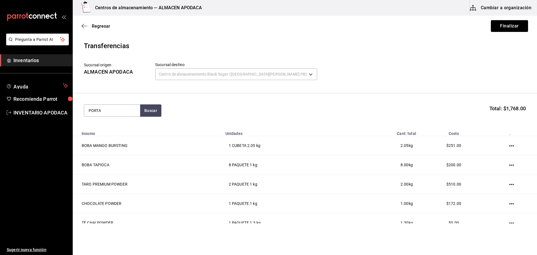
type input "PORTA"
click at [112, 129] on div "PORTA VASO DOBLE" at bounding box center [110, 126] width 42 height 7
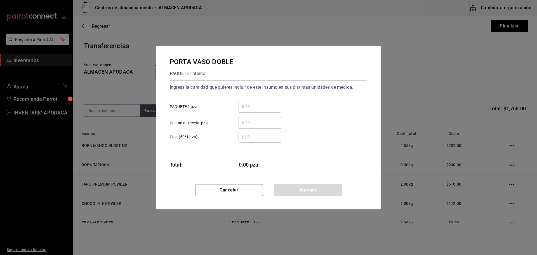
click at [271, 106] on input "​ PAQUETE 1 pza" at bounding box center [259, 106] width 43 height 7
type input "50"
drag, startPoint x: 291, startPoint y: 191, endPoint x: 289, endPoint y: 186, distance: 5.7
click at [291, 191] on button "Agregar" at bounding box center [308, 190] width 68 height 12
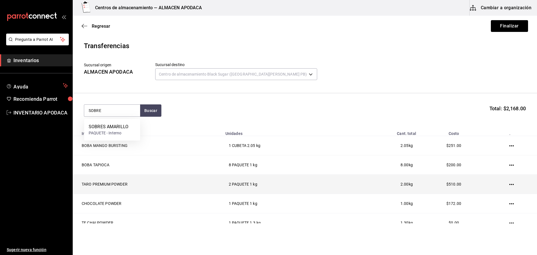
type input "SOBRE"
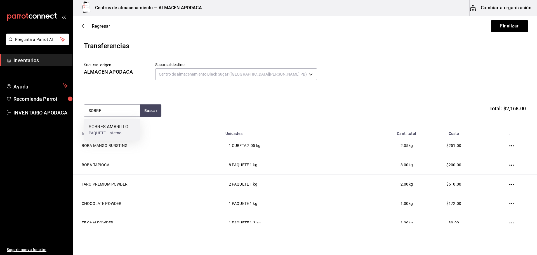
click at [111, 126] on div "SOBRES AMARILLO" at bounding box center [109, 126] width 40 height 7
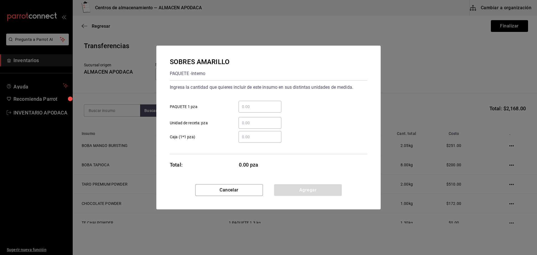
click at [245, 109] on input "​ PAQUETE 1 pza" at bounding box center [259, 106] width 43 height 7
type input "2"
click at [305, 191] on button "Agregar" at bounding box center [308, 190] width 68 height 12
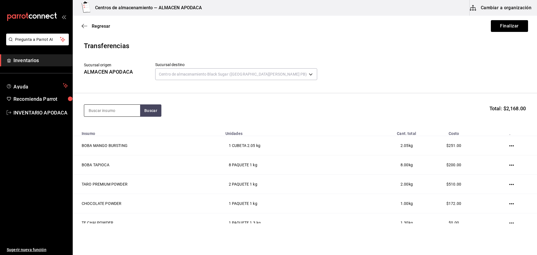
drag, startPoint x: 94, startPoint y: 105, endPoint x: 102, endPoint y: 115, distance: 12.0
click at [98, 110] on input at bounding box center [112, 111] width 56 height 12
type input "LECHE"
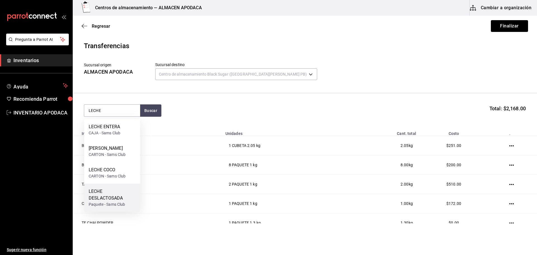
click at [122, 197] on div "LECHE DESLACTOSADA" at bounding box center [112, 194] width 47 height 13
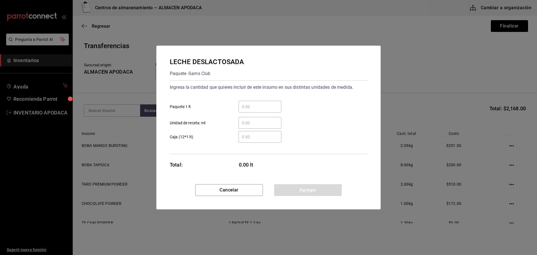
click at [257, 110] on div "​" at bounding box center [259, 107] width 43 height 12
click at [257, 110] on input "​ Paquete 1 lt" at bounding box center [259, 106] width 43 height 7
type input "10"
click at [307, 189] on button "Agregar" at bounding box center [308, 190] width 68 height 12
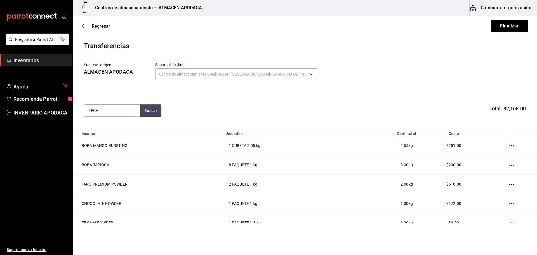
type input "LECHE"
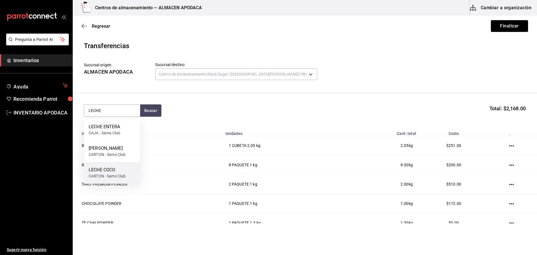
click at [124, 166] on div "LECHE COCO" at bounding box center [107, 169] width 37 height 7
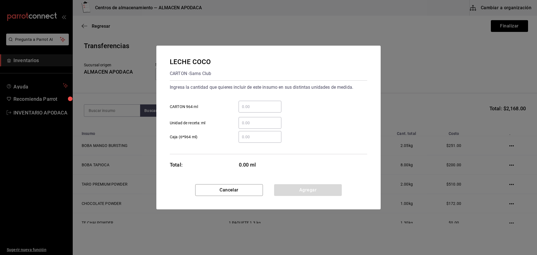
click at [256, 109] on input "​ CARTON 964 ml" at bounding box center [259, 106] width 43 height 7
type input "2"
click at [314, 187] on button "Agregar" at bounding box center [308, 190] width 68 height 12
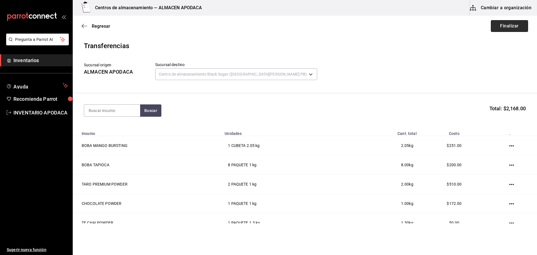
click at [504, 29] on button "Finalizar" at bounding box center [509, 26] width 37 height 12
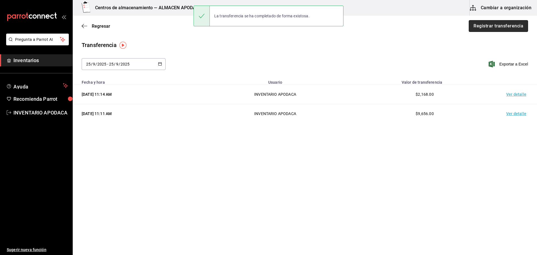
click at [482, 28] on button "Registrar transferencia" at bounding box center [497, 26] width 59 height 12
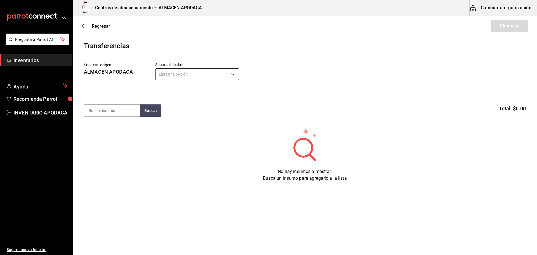
click at [192, 71] on body "Pregunta a Parrot AI Inventarios Ayuda Recomienda Parrot INVENTARIO APODACA Sug…" at bounding box center [268, 111] width 537 height 223
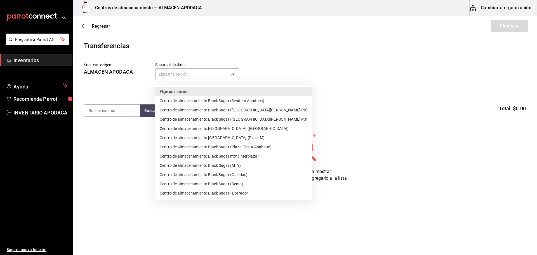
click at [260, 138] on li "Centro de almacenamiento [GEOGRAPHIC_DATA] (Plaza M)" at bounding box center [233, 137] width 157 height 9
type input "0f4415c9-938e-448a-b6ae-ddc1f21c4e75"
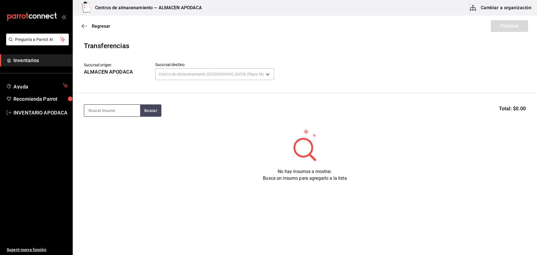
click at [115, 105] on input at bounding box center [112, 111] width 56 height 12
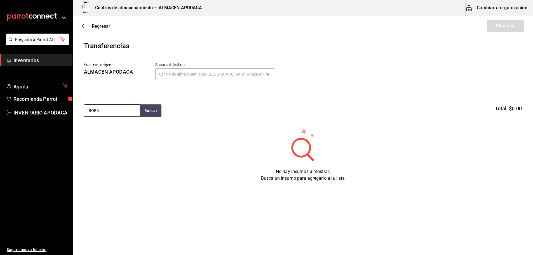
type input "BOBA"
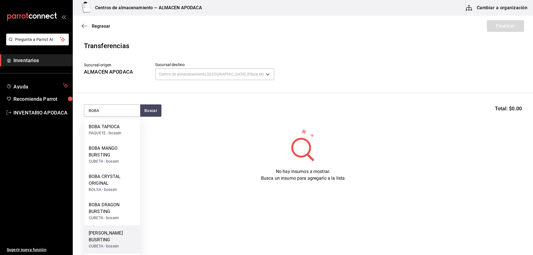
click at [118, 233] on div "[PERSON_NAME] BUSRTING" at bounding box center [112, 235] width 47 height 13
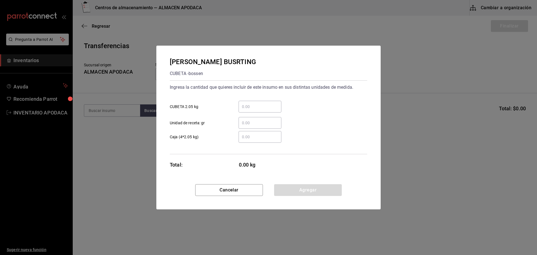
click at [281, 107] on div "​ CUBETA 2.05 kg" at bounding box center [266, 104] width 202 height 16
click at [280, 108] on input "​ CUBETA 2.05 kg" at bounding box center [259, 106] width 43 height 7
type input "1"
click at [293, 189] on button "Agregar" at bounding box center [308, 190] width 68 height 12
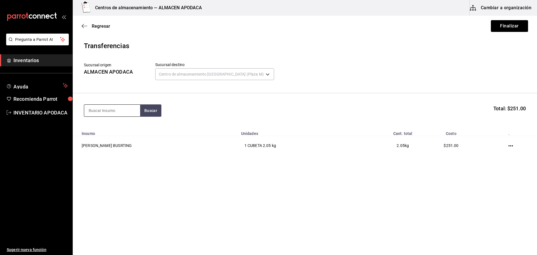
click at [131, 116] on input at bounding box center [112, 111] width 56 height 12
type input "BOBA"
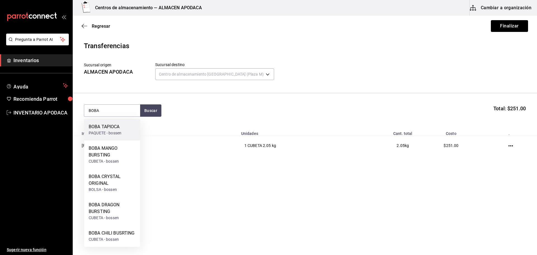
click at [127, 128] on div "BOBA TAPIOCA PAQUETE - bossen" at bounding box center [112, 130] width 56 height 22
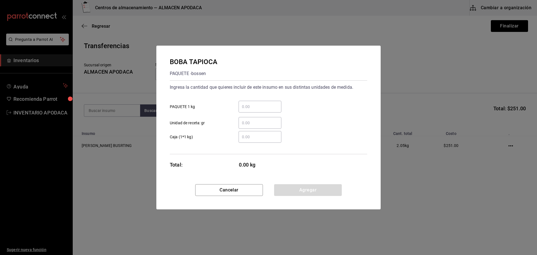
click at [251, 108] on input "​ PAQUETE 1 kg" at bounding box center [259, 106] width 43 height 7
type input "4"
click at [315, 188] on button "Agregar" at bounding box center [308, 190] width 68 height 12
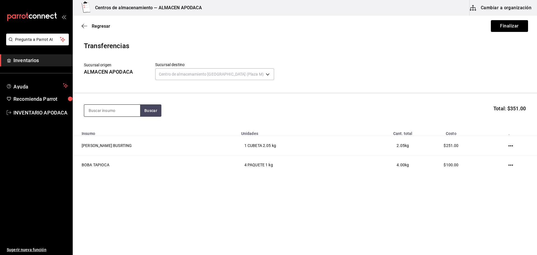
click at [121, 110] on input at bounding box center [112, 111] width 56 height 12
type input "TARO"
click at [113, 129] on div "TARO PREMIUM POWDER" at bounding box center [112, 129] width 47 height 13
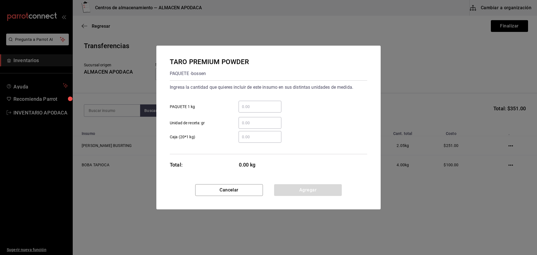
click at [274, 102] on div "​" at bounding box center [259, 107] width 43 height 12
click at [274, 103] on input "​ PAQUETE 1 kg" at bounding box center [259, 106] width 43 height 7
type input "2"
click at [291, 186] on button "Agregar" at bounding box center [308, 190] width 68 height 12
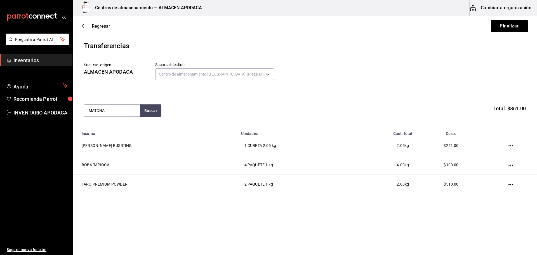
type input "MATCHA"
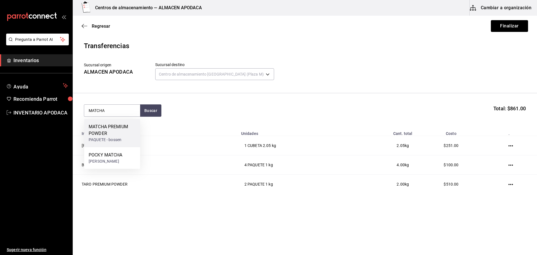
drag, startPoint x: 112, startPoint y: 129, endPoint x: 113, endPoint y: 126, distance: 3.4
click at [113, 126] on div "MATCHA PREMIUM POWDER" at bounding box center [112, 129] width 47 height 13
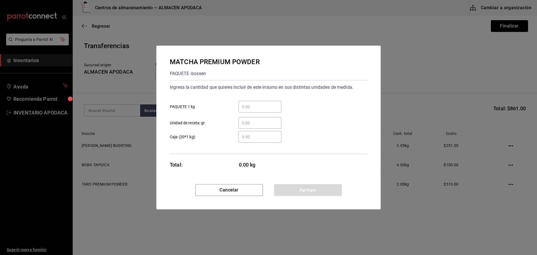
click at [249, 103] on div "​" at bounding box center [259, 107] width 43 height 12
click at [249, 103] on input "​ PAQUETE 1 kg" at bounding box center [259, 106] width 43 height 7
type input "1"
click at [307, 192] on button "Agregar" at bounding box center [308, 190] width 68 height 12
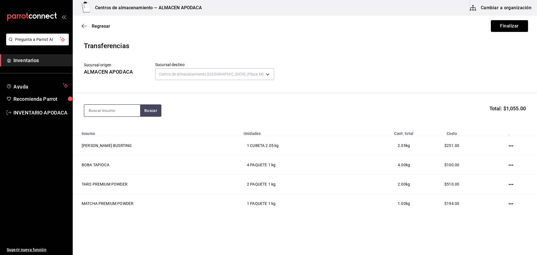
click at [131, 109] on input at bounding box center [112, 111] width 56 height 12
type input "COFF"
click at [102, 157] on div "PAQUETE - bossen" at bounding box center [107, 155] width 36 height 6
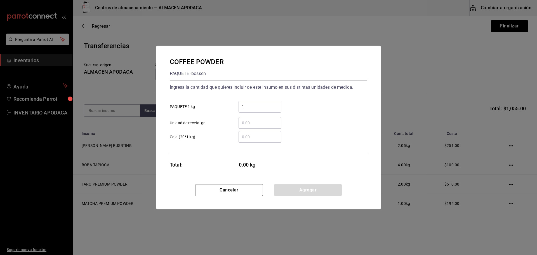
click at [267, 107] on input "1" at bounding box center [259, 106] width 43 height 7
type input "1"
click at [288, 188] on button "Agregar" at bounding box center [308, 190] width 68 height 12
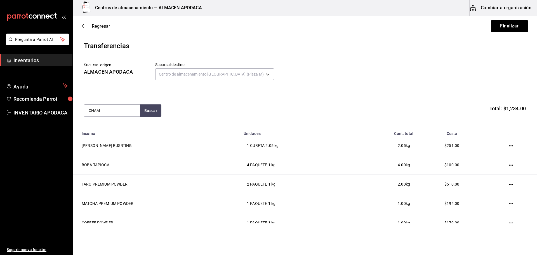
type input "CHAM"
click at [140, 135] on th "Insumo" at bounding box center [156, 132] width 167 height 8
click at [155, 112] on button "Buscar" at bounding box center [150, 110] width 21 height 12
click at [123, 136] on div "BOTELLA - ETRUSCA" at bounding box center [107, 133] width 37 height 6
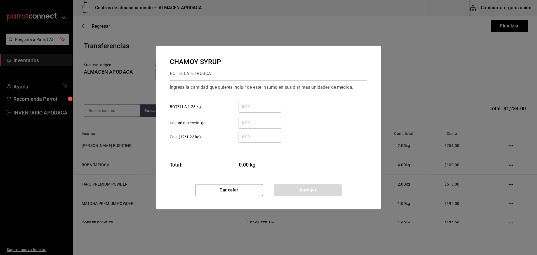
click at [249, 101] on div "​" at bounding box center [259, 107] width 43 height 12
click at [249, 103] on input "​ BOTELLA 1.23 kg" at bounding box center [259, 106] width 43 height 7
type input "1"
drag, startPoint x: 290, startPoint y: 187, endPoint x: 288, endPoint y: 184, distance: 3.9
click at [290, 187] on button "Agregar" at bounding box center [308, 190] width 68 height 12
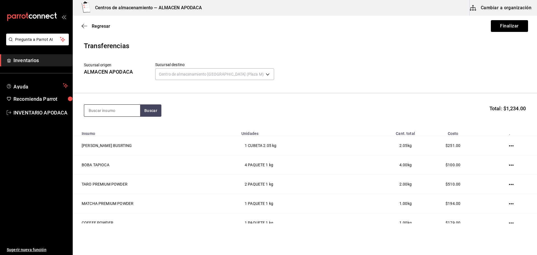
click at [120, 110] on input at bounding box center [112, 111] width 56 height 12
type input "PAS"
click at [121, 137] on div "BOTELLA - bossen" at bounding box center [112, 140] width 47 height 6
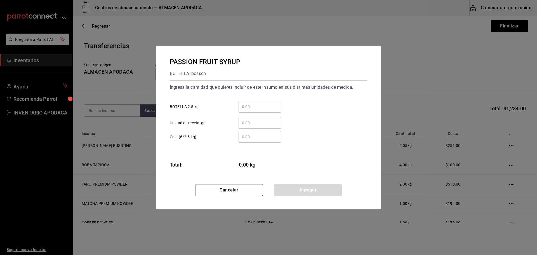
click at [264, 101] on div "​" at bounding box center [259, 107] width 43 height 12
click at [264, 103] on input "​ BOTELLA 2.5 kg" at bounding box center [259, 106] width 43 height 7
type input "1"
click at [315, 193] on button "Agregar" at bounding box center [308, 190] width 68 height 12
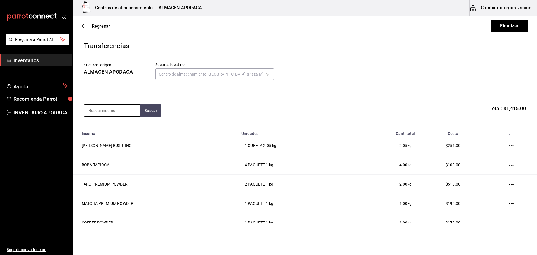
click at [118, 109] on input at bounding box center [112, 111] width 56 height 12
type input "DRAG"
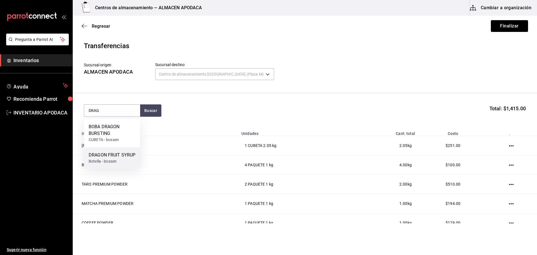
drag, startPoint x: 114, startPoint y: 154, endPoint x: 116, endPoint y: 151, distance: 3.5
click at [116, 151] on div "DRAGON FRUIT SYRUP Botella - [PERSON_NAME]" at bounding box center [112, 158] width 56 height 22
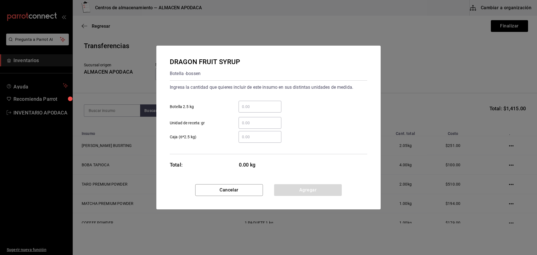
click at [257, 114] on div "​ Unidad de receta: gr" at bounding box center [266, 120] width 202 height 16
click at [257, 107] on input "​ Botella 2.5 kg" at bounding box center [259, 106] width 43 height 7
type input "1"
click at [296, 195] on button "Agregar" at bounding box center [308, 190] width 68 height 12
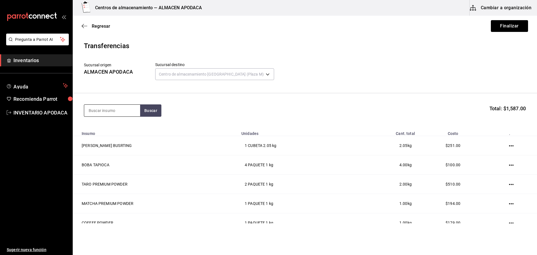
click at [118, 110] on input at bounding box center [112, 111] width 56 height 12
type input "LEMON"
click at [109, 128] on div "LEMON SYRUP" at bounding box center [105, 126] width 33 height 7
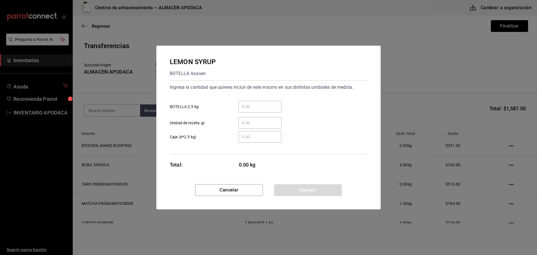
click at [260, 110] on div "​" at bounding box center [259, 107] width 43 height 12
click at [260, 110] on input "​ BOTELLA 2.5 kg" at bounding box center [259, 106] width 43 height 7
type input "1"
drag, startPoint x: 297, startPoint y: 187, endPoint x: 283, endPoint y: 177, distance: 16.9
click at [294, 185] on button "Agregar" at bounding box center [308, 190] width 68 height 12
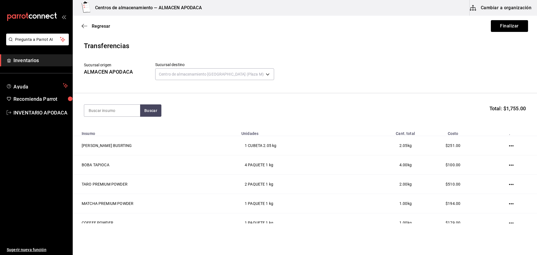
click at [124, 103] on section "Buscar Total: $1,755.00" at bounding box center [305, 110] width 464 height 35
click at [123, 105] on input at bounding box center [112, 111] width 56 height 12
type input "FRUC"
click at [122, 126] on div "JARABE FRUCTOSE" at bounding box center [109, 126] width 40 height 7
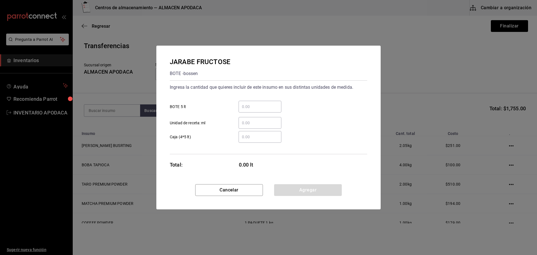
click at [257, 108] on input "​ BOTE 5 lt" at bounding box center [259, 106] width 43 height 7
type input "3"
type input "2"
click at [303, 193] on button "Agregar" at bounding box center [308, 190] width 68 height 12
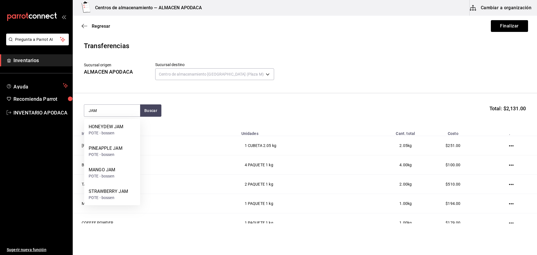
type input "JAM"
click at [122, 194] on div "STRAWBERRY JAM" at bounding box center [108, 191] width 39 height 7
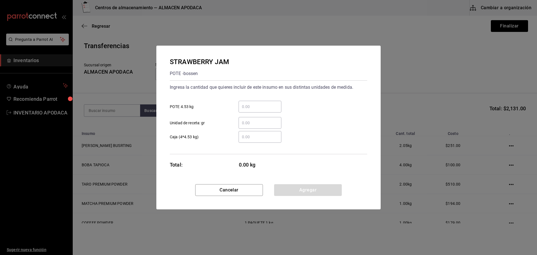
click at [253, 103] on div "​" at bounding box center [259, 107] width 43 height 12
click at [253, 103] on input "​ POTE 4.53 kg" at bounding box center [259, 106] width 43 height 7
type input "1"
click at [295, 189] on button "Agregar" at bounding box center [308, 190] width 68 height 12
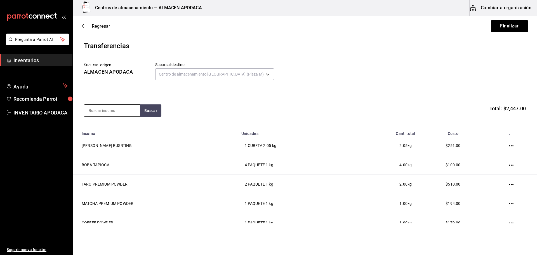
click at [123, 107] on input at bounding box center [112, 111] width 56 height 12
type input "POPO"
click at [120, 121] on div "POPOTE BLACK PAQUETE - bossen/LOKYO" at bounding box center [112, 132] width 56 height 27
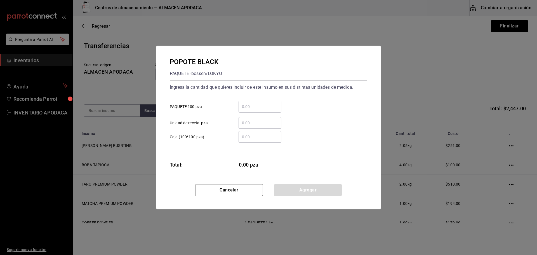
click at [252, 105] on input "​ PAQUETE 100 pza" at bounding box center [259, 106] width 43 height 7
type input "2"
click at [279, 191] on button "Agregar" at bounding box center [308, 190] width 68 height 12
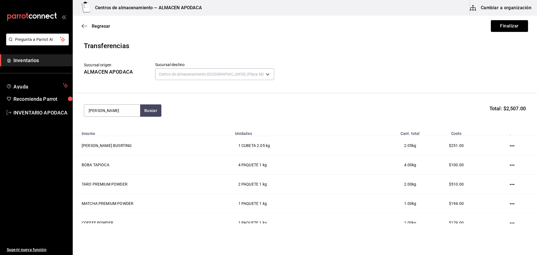
type input "[PERSON_NAME]"
drag, startPoint x: 107, startPoint y: 124, endPoint x: 114, endPoint y: 122, distance: 7.1
click at [114, 122] on div "SERVILLETA Paquete - bossen/LOKYO" at bounding box center [112, 130] width 56 height 22
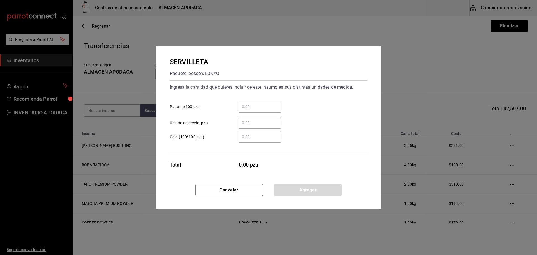
click at [268, 110] on div "​" at bounding box center [259, 107] width 43 height 12
click at [268, 110] on input "​ Paquete 100 pza" at bounding box center [259, 106] width 43 height 7
type input "1"
click at [299, 190] on button "Agregar" at bounding box center [308, 190] width 68 height 12
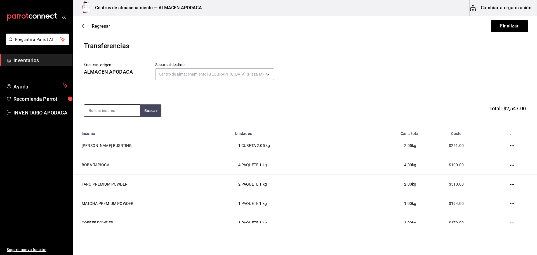
click at [117, 112] on input at bounding box center [112, 111] width 56 height 12
type input "ROLLO"
click at [115, 138] on div "ROLLO POS PIEZA - Interno" at bounding box center [112, 130] width 56 height 22
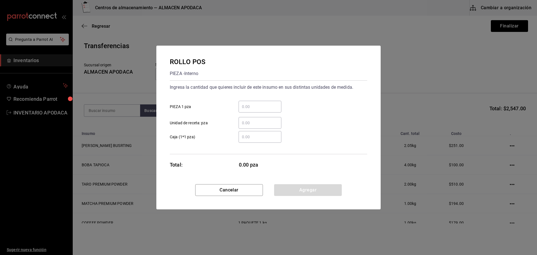
click at [259, 103] on input "​ PIEZA 1 pza" at bounding box center [259, 106] width 43 height 7
type input "2"
click at [315, 185] on button "Agregar" at bounding box center [308, 190] width 68 height 12
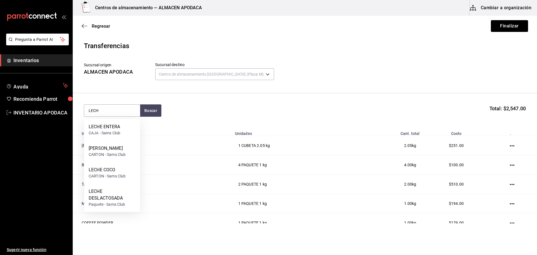
type input "LECHE"
click at [112, 200] on div "LECHE DESLACTOSADA" at bounding box center [112, 194] width 47 height 13
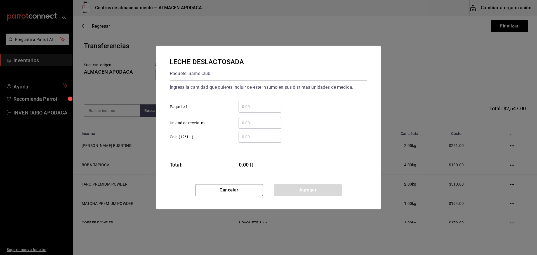
click at [262, 106] on input "​ Paquete 1 lt" at bounding box center [259, 106] width 43 height 7
type input "14"
click at [301, 185] on button "Agregar" at bounding box center [308, 190] width 68 height 12
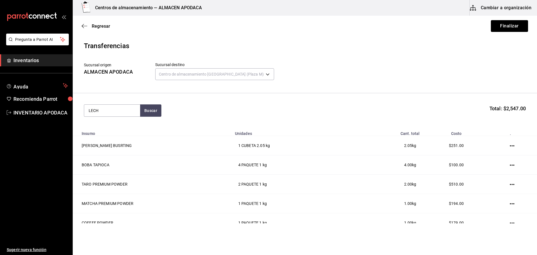
type input "LECHE"
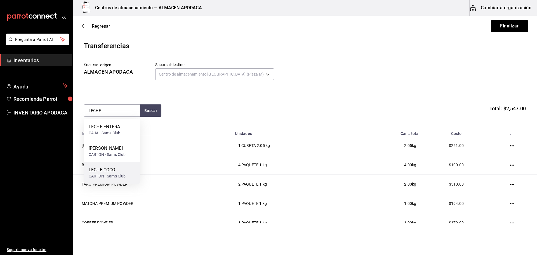
click at [101, 168] on div "LECHE COCO" at bounding box center [107, 169] width 37 height 7
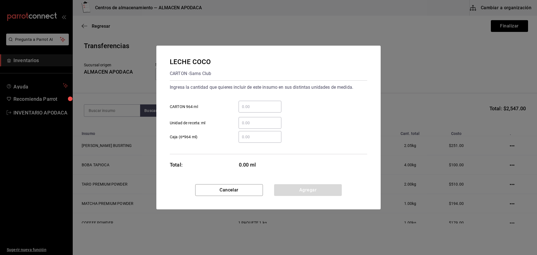
click at [247, 104] on input "​ CARTON 964 ml" at bounding box center [259, 106] width 43 height 7
type input "3"
type input "2"
click at [286, 191] on button "Agregar" at bounding box center [308, 190] width 68 height 12
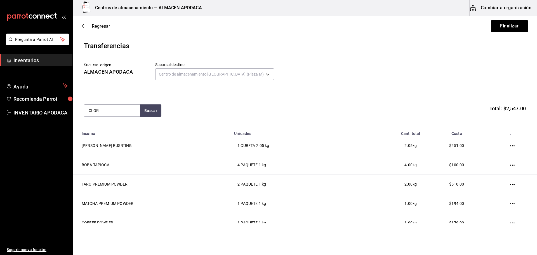
type input "CLOR"
click at [118, 123] on div "CLORO BOTE - Interno" at bounding box center [112, 130] width 56 height 22
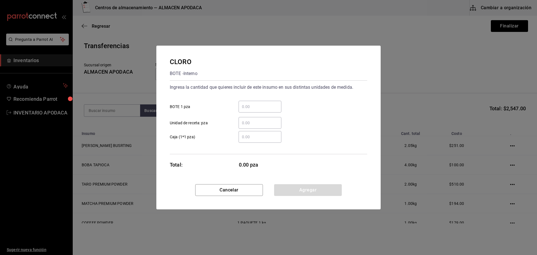
drag, startPoint x: 254, startPoint y: 108, endPoint x: 250, endPoint y: 102, distance: 7.2
click at [254, 108] on input "​ BOTE 1 pza" at bounding box center [259, 106] width 43 height 7
type input "1"
click at [300, 185] on button "Agregar" at bounding box center [308, 190] width 68 height 12
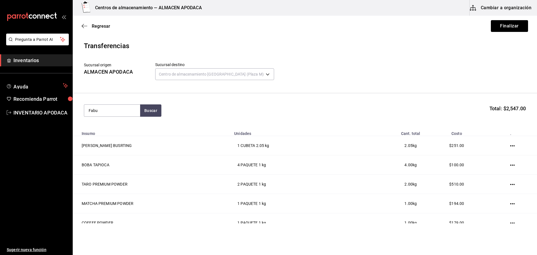
type input "Fabu"
click at [82, 119] on section "Fabu Buscar Total: $2,547.00" at bounding box center [305, 110] width 464 height 35
click at [155, 107] on button "Buscar" at bounding box center [150, 110] width 21 height 12
click at [112, 130] on div "BOTE - Interno" at bounding box center [102, 133] width 26 height 6
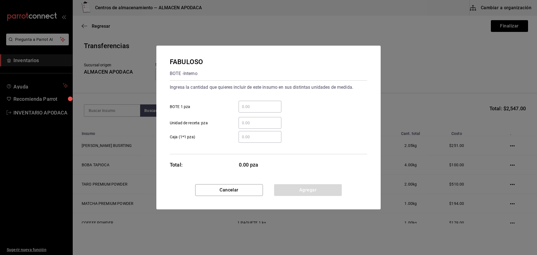
click at [258, 106] on input "​ BOTE 1 pza" at bounding box center [259, 106] width 43 height 7
type input "1"
click at [295, 193] on button "Agregar" at bounding box center [308, 190] width 68 height 12
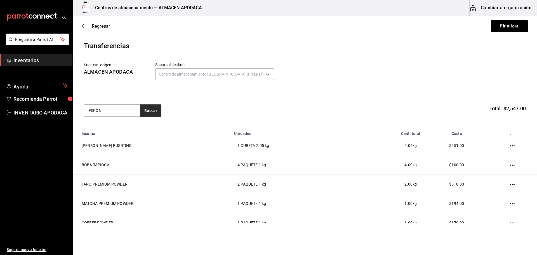
type input "ESPON"
click at [137, 119] on div "ESPONJA PIEZA - Interno" at bounding box center [112, 130] width 56 height 22
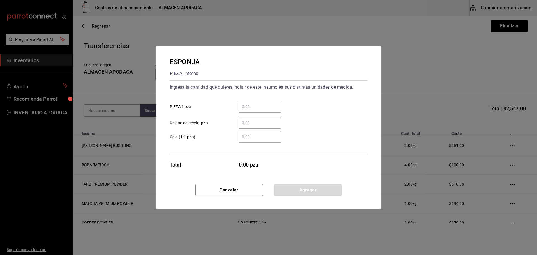
click at [263, 107] on input "​ PIEZA 1 pza" at bounding box center [259, 106] width 43 height 7
click at [307, 189] on button "Agregar" at bounding box center [308, 190] width 68 height 12
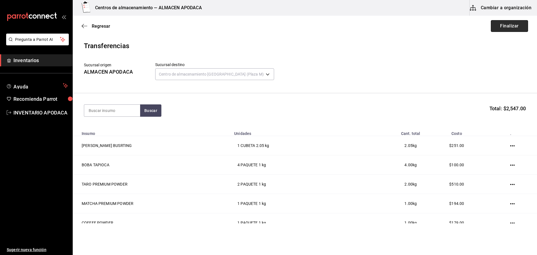
click at [503, 24] on button "Finalizar" at bounding box center [509, 26] width 37 height 12
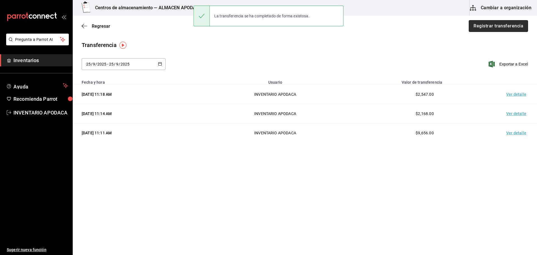
click at [476, 29] on button "Registrar transferencia" at bounding box center [497, 26] width 59 height 12
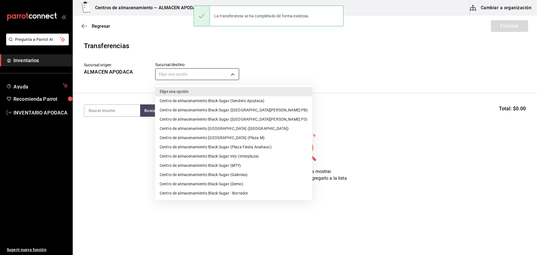
click at [224, 72] on body "Pregunta a Parrot AI Inventarios Ayuda Recomienda Parrot INVENTARIO APODACA Sug…" at bounding box center [268, 111] width 537 height 223
click at [253, 158] on li "Centro de almacenamiento Black Sugar mty (Interplaza)" at bounding box center [233, 156] width 157 height 9
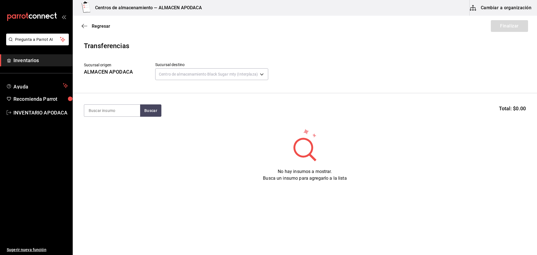
click at [108, 100] on section "Buscar Total: $0.00" at bounding box center [305, 110] width 464 height 35
click at [96, 118] on section "Buscar Total: $0.00" at bounding box center [305, 110] width 464 height 35
click at [104, 107] on input at bounding box center [112, 111] width 56 height 12
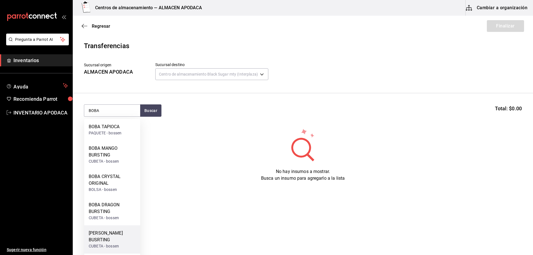
click at [105, 229] on div "[PERSON_NAME] BUSRTING CUBETA - [PERSON_NAME]" at bounding box center [112, 239] width 56 height 28
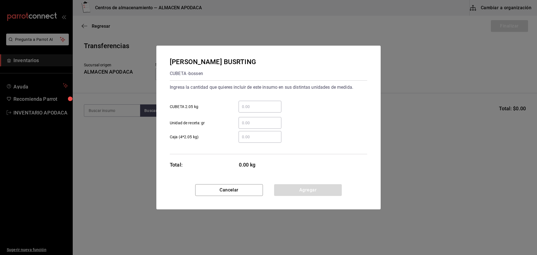
click at [247, 105] on input "​ CUBETA 2.05 kg" at bounding box center [259, 106] width 43 height 7
click at [298, 186] on button "Agregar" at bounding box center [308, 190] width 68 height 12
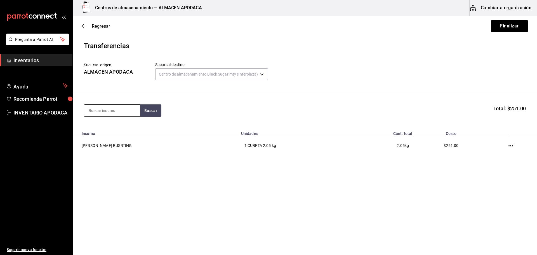
click at [97, 109] on input at bounding box center [112, 111] width 56 height 12
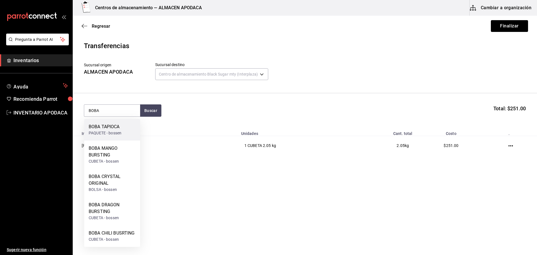
click at [108, 128] on div "BOBA TAPIOCA" at bounding box center [105, 126] width 33 height 7
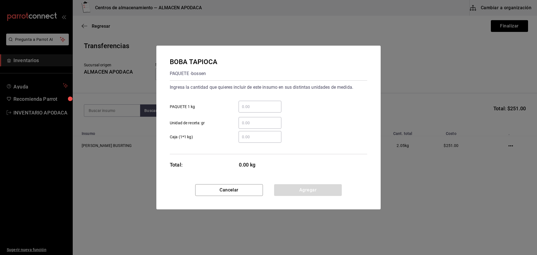
click at [251, 107] on input "​ PAQUETE 1 kg" at bounding box center [259, 106] width 43 height 7
click at [300, 187] on button "Agregar" at bounding box center [308, 190] width 68 height 12
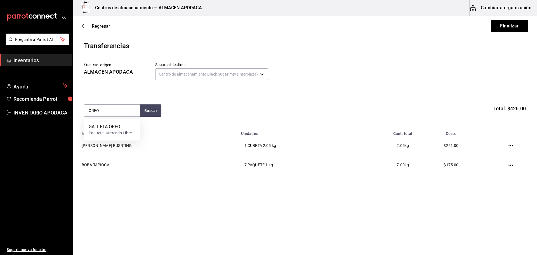
click at [116, 122] on div "GALLETA OREO Paquete - Mercado Libre" at bounding box center [112, 130] width 56 height 22
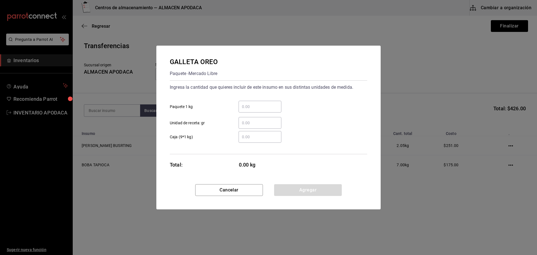
click at [258, 107] on input "​ Paquete 1 kg" at bounding box center [259, 106] width 43 height 7
click at [287, 185] on button "Agregar" at bounding box center [308, 190] width 68 height 12
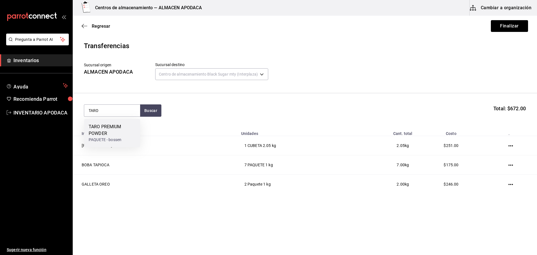
click at [132, 143] on div "TARO PREMIUM POWDER PAQUETE - bossen" at bounding box center [112, 133] width 56 height 28
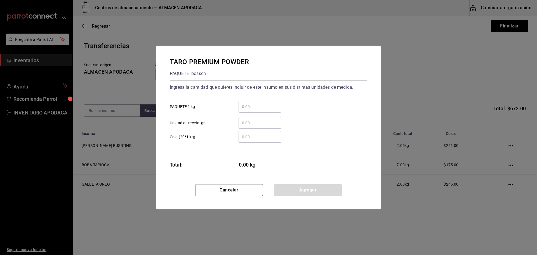
click at [240, 105] on input "​ PAQUETE 1 kg" at bounding box center [259, 106] width 43 height 7
click at [284, 186] on button "Agregar" at bounding box center [308, 190] width 68 height 12
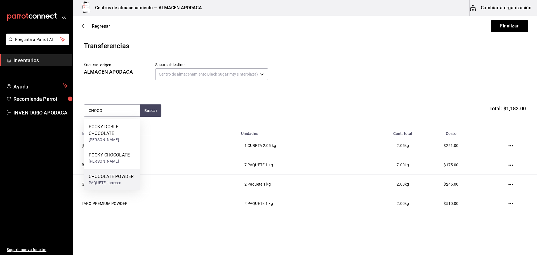
click at [120, 190] on div "CHOCOLATE POWDER PAQUETE - bossen" at bounding box center [112, 180] width 56 height 22
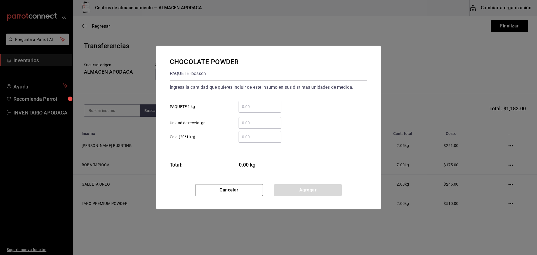
click at [255, 105] on input "​ PAQUETE 1 kg" at bounding box center [259, 106] width 43 height 7
click at [299, 186] on button "Agregar" at bounding box center [308, 190] width 68 height 12
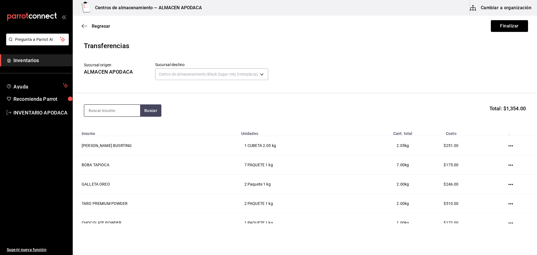
click at [107, 112] on input at bounding box center [112, 111] width 56 height 12
click at [115, 128] on div "ICE MOCA POWDER" at bounding box center [109, 126] width 40 height 7
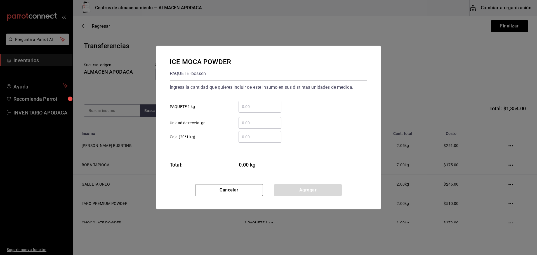
click at [255, 109] on input "​ PAQUETE 1 kg" at bounding box center [259, 106] width 43 height 7
click at [293, 191] on button "Agregar" at bounding box center [308, 190] width 68 height 12
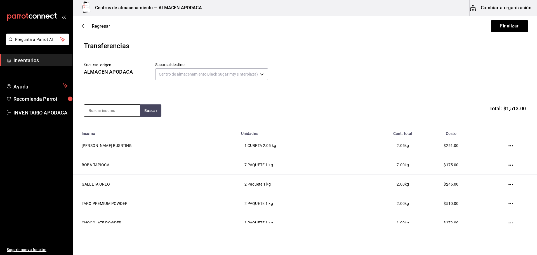
click at [86, 111] on input at bounding box center [112, 111] width 56 height 12
click at [120, 148] on div "COFFEE POWDER" at bounding box center [107, 148] width 36 height 7
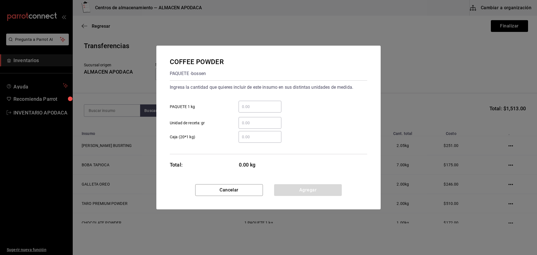
click at [249, 105] on input "​ PAQUETE 1 kg" at bounding box center [259, 106] width 43 height 7
click at [285, 189] on button "Agregar" at bounding box center [308, 190] width 68 height 12
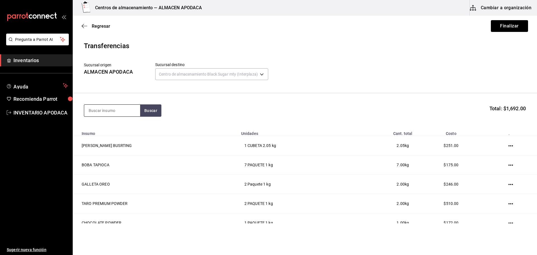
click at [122, 116] on input at bounding box center [112, 111] width 56 height 12
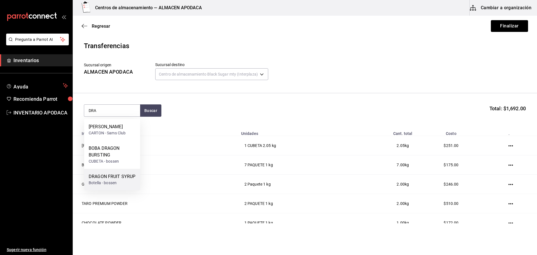
click at [126, 178] on div "DRAGON FRUIT SYRUP" at bounding box center [112, 176] width 47 height 7
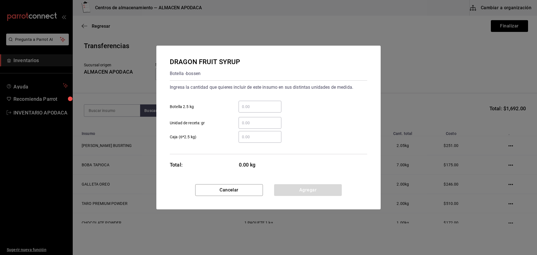
click at [248, 108] on input "​ Botella 2.5 kg" at bounding box center [259, 106] width 43 height 7
click at [311, 188] on button "Agregar" at bounding box center [308, 190] width 68 height 12
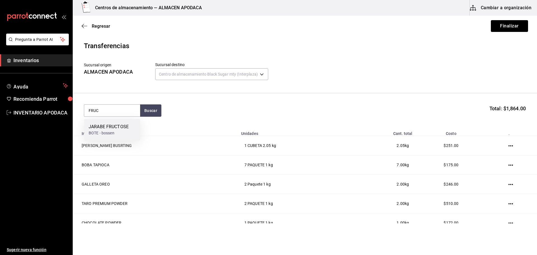
click at [113, 124] on div "JARABE FRUCTOSE" at bounding box center [109, 126] width 40 height 7
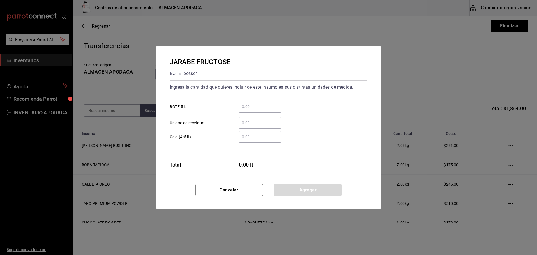
click at [254, 108] on input "​ BOTE 5 lt" at bounding box center [259, 106] width 43 height 7
click at [300, 190] on button "Agregar" at bounding box center [308, 190] width 68 height 12
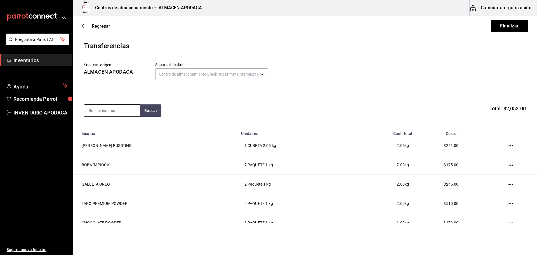
click at [124, 107] on input at bounding box center [112, 111] width 56 height 12
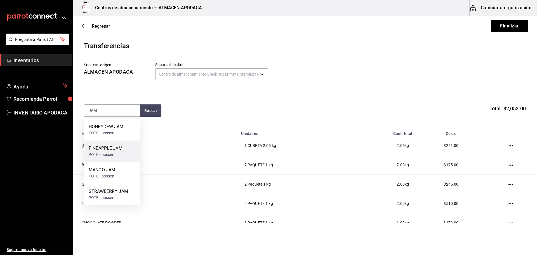
click at [121, 150] on div "PINEAPPLE JAM" at bounding box center [106, 148] width 34 height 7
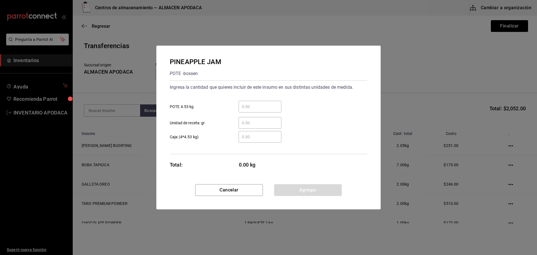
click at [247, 101] on div "​" at bounding box center [259, 107] width 43 height 12
click at [247, 103] on input "​ POTE 4.53 kg" at bounding box center [259, 106] width 43 height 7
click at [285, 184] on button "Agregar" at bounding box center [308, 190] width 68 height 12
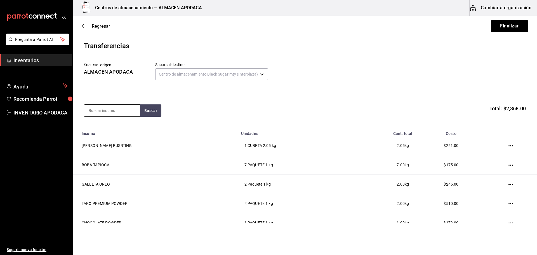
click at [121, 111] on input at bounding box center [112, 111] width 56 height 12
click at [124, 137] on div "PAQUETE - bossen/LOKYO" at bounding box center [112, 136] width 47 height 12
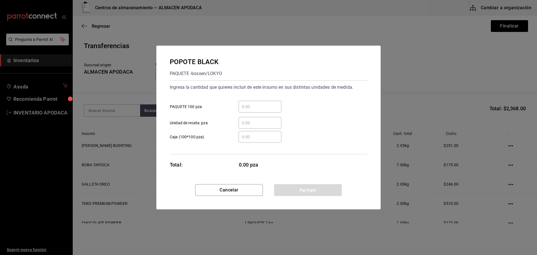
click at [248, 108] on input "​ PAQUETE 100 pza" at bounding box center [259, 106] width 43 height 7
click at [284, 186] on button "Agregar" at bounding box center [308, 190] width 68 height 12
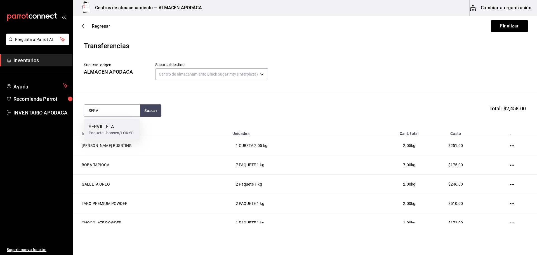
click at [91, 126] on div "SERVILLETA" at bounding box center [111, 126] width 45 height 7
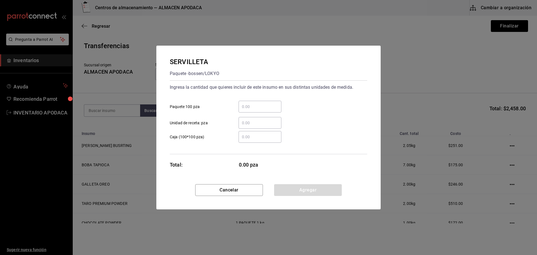
drag, startPoint x: 248, startPoint y: 110, endPoint x: 245, endPoint y: 111, distance: 3.8
click at [245, 110] on div "​" at bounding box center [259, 107] width 43 height 12
click at [245, 110] on input "​ Paquete 100 pza" at bounding box center [259, 106] width 43 height 7
click at [293, 192] on button "Agregar" at bounding box center [308, 190] width 68 height 12
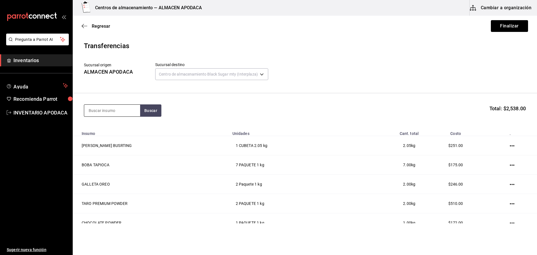
click at [116, 107] on input at bounding box center [112, 111] width 56 height 12
click at [107, 126] on div "ROLLO POS" at bounding box center [102, 126] width 27 height 7
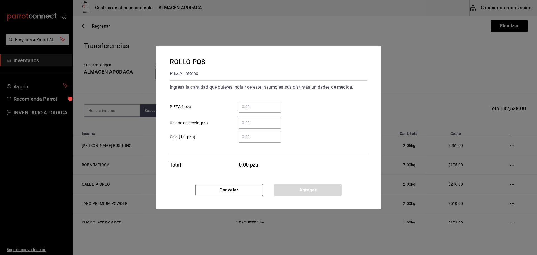
click at [267, 107] on input "​ PIEZA 1 pza" at bounding box center [259, 106] width 43 height 7
click at [298, 187] on button "Agregar" at bounding box center [308, 190] width 68 height 12
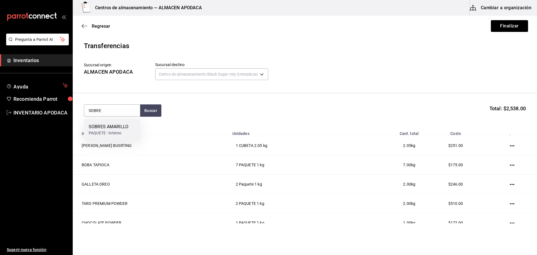
click at [131, 131] on div "SOBRES AMARILLO PAQUETE - Interno" at bounding box center [112, 130] width 56 height 22
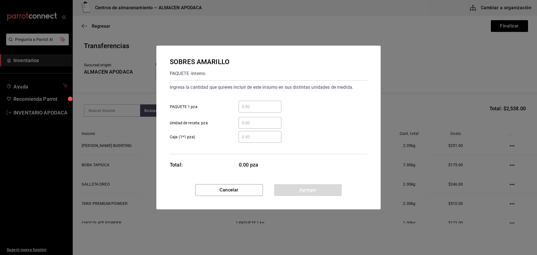
click at [249, 107] on input "​ PAQUETE 1 pza" at bounding box center [259, 106] width 43 height 7
click at [290, 186] on button "Agregar" at bounding box center [308, 190] width 68 height 12
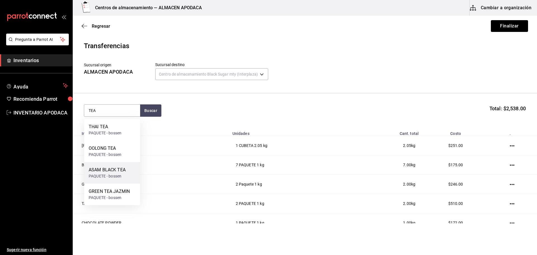
click at [124, 166] on div "ASAM BLACK TEA" at bounding box center [107, 169] width 37 height 7
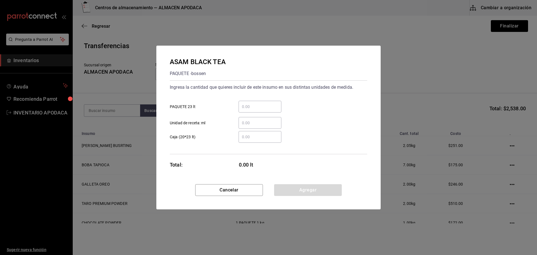
drag, startPoint x: 263, startPoint y: 109, endPoint x: 250, endPoint y: 109, distance: 13.7
click at [263, 109] on input "​ PAQUETE 23 lt" at bounding box center [259, 106] width 43 height 7
click at [297, 187] on button "Agregar" at bounding box center [308, 190] width 68 height 12
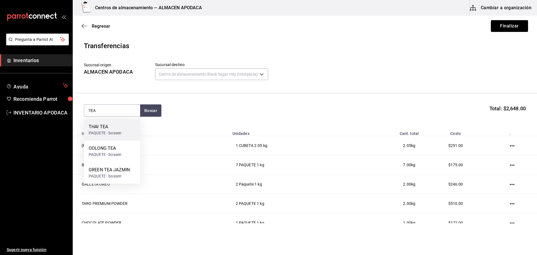
click at [132, 128] on div "THAI TEA PAQUETE - [PERSON_NAME]" at bounding box center [112, 130] width 56 height 22
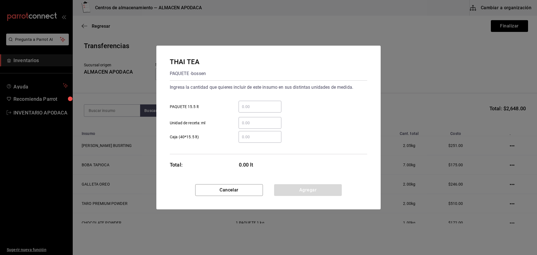
click at [254, 109] on input "​ PAQUETE 15.5 lt" at bounding box center [259, 106] width 43 height 7
click at [313, 197] on div "Cancelar Agregar" at bounding box center [268, 196] width 224 height 25
click at [306, 185] on button "Agregar" at bounding box center [308, 190] width 68 height 12
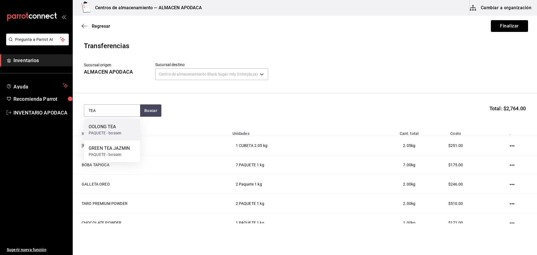
click at [87, 126] on div "OOLONG TEA PAQUETE - [PERSON_NAME]" at bounding box center [112, 130] width 56 height 22
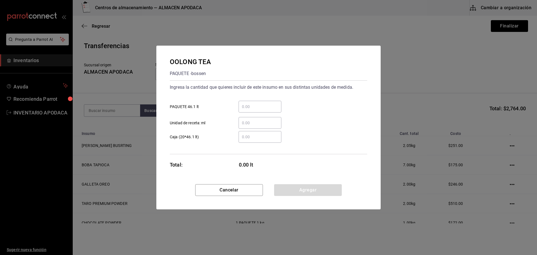
click at [251, 104] on input "​ PAQUETE 46.1 lt" at bounding box center [259, 106] width 43 height 7
click at [297, 189] on button "Agregar" at bounding box center [308, 190] width 68 height 12
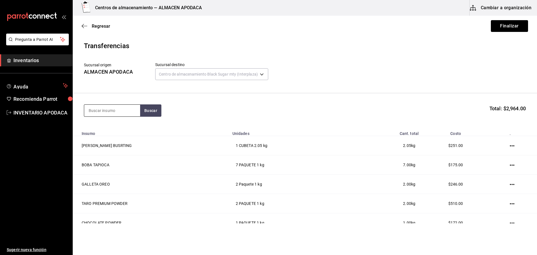
click at [114, 106] on input at bounding box center [112, 111] width 56 height 12
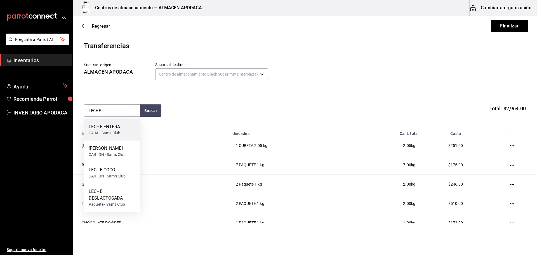
click at [121, 132] on div "LECHE ENTERA CAJA - Sams Club" at bounding box center [112, 130] width 56 height 22
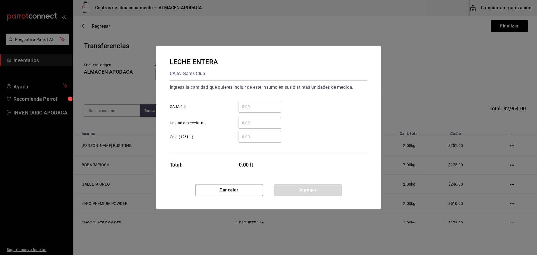
click at [241, 109] on input "​ CAJA 1 lt" at bounding box center [259, 106] width 43 height 7
drag, startPoint x: 302, startPoint y: 183, endPoint x: 300, endPoint y: 187, distance: 4.9
click at [302, 183] on div "LECHE ENTERA CAJA - Sams Club Ingresa la cantidad que quieres incluir de este i…" at bounding box center [268, 115] width 224 height 138
click at [299, 188] on button "Agregar" at bounding box center [308, 190] width 68 height 12
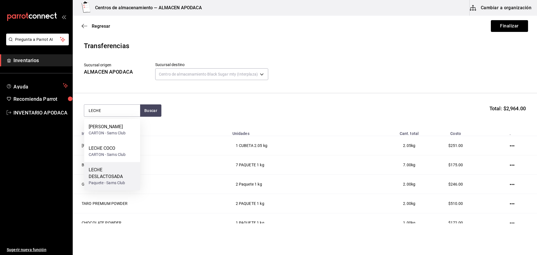
click at [124, 174] on div "LECHE DESLACTOSADA" at bounding box center [112, 172] width 47 height 13
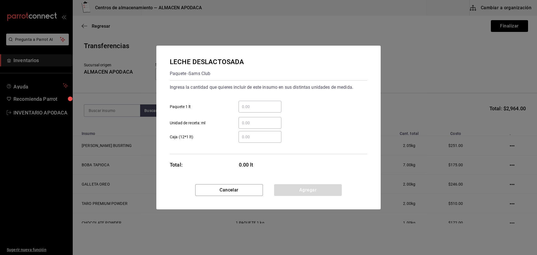
click at [251, 100] on div "​ Paquete 1 lt" at bounding box center [266, 104] width 202 height 16
click at [245, 109] on input "​ Paquete 1 lt" at bounding box center [259, 106] width 43 height 7
click at [315, 181] on div "LECHE DESLACTOSADA Paquete - Sams Club Ingresa la cantidad que quieres incluir …" at bounding box center [268, 115] width 224 height 138
click at [313, 183] on div "LECHE DESLACTOSADA Paquete - Sams Club Ingresa la cantidad que quieres incluir …" at bounding box center [268, 115] width 224 height 138
click at [311, 184] on button "Agregar" at bounding box center [308, 190] width 68 height 12
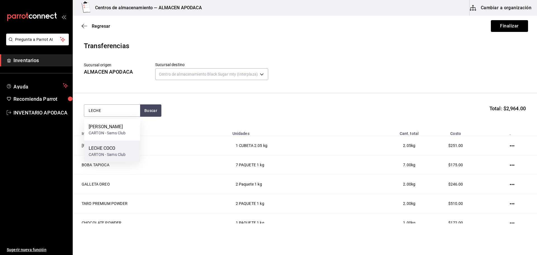
click at [112, 142] on div "LECHE COCO CARTON - Sams Club" at bounding box center [112, 151] width 56 height 22
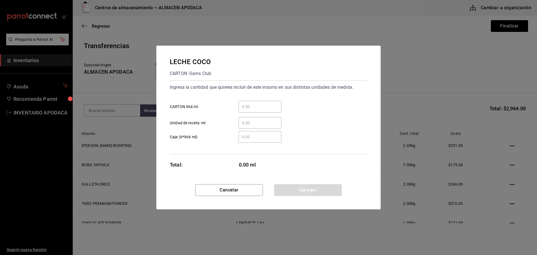
drag, startPoint x: 252, startPoint y: 112, endPoint x: 247, endPoint y: 109, distance: 5.5
click at [249, 110] on div "​" at bounding box center [259, 107] width 43 height 12
click at [249, 110] on input "​ CARTON 964 ml" at bounding box center [259, 106] width 43 height 7
click at [311, 199] on div "Cancelar Agregar" at bounding box center [268, 196] width 224 height 25
click at [305, 189] on button "Agregar" at bounding box center [308, 190] width 68 height 12
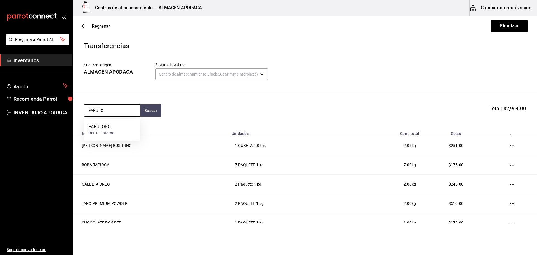
click at [99, 113] on input "FABULO" at bounding box center [112, 111] width 56 height 12
click at [108, 126] on div "FABULOSO" at bounding box center [102, 126] width 26 height 7
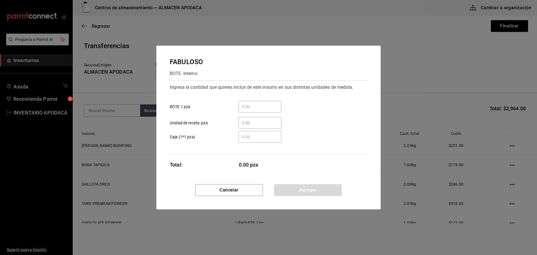
click at [274, 101] on div "​" at bounding box center [259, 107] width 43 height 12
click at [274, 103] on input "​ BOTE 1 pza" at bounding box center [259, 106] width 43 height 7
click at [315, 190] on button "Agregar" at bounding box center [308, 190] width 68 height 12
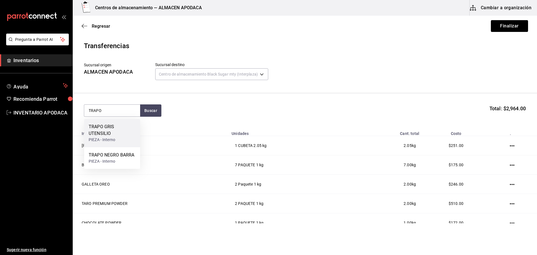
click at [122, 133] on div "TRAPO GRIS UTENSILIO" at bounding box center [112, 129] width 47 height 13
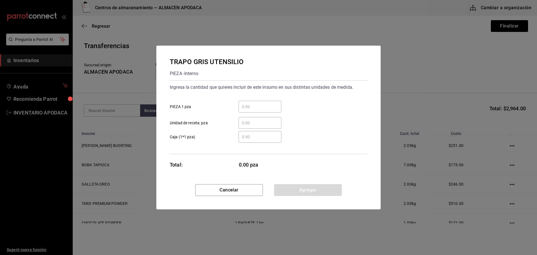
click at [272, 106] on input "​ PIEZA 1 pza" at bounding box center [259, 106] width 43 height 7
click at [298, 186] on button "Agregar" at bounding box center [308, 190] width 68 height 12
